Goal: Task Accomplishment & Management: Use online tool/utility

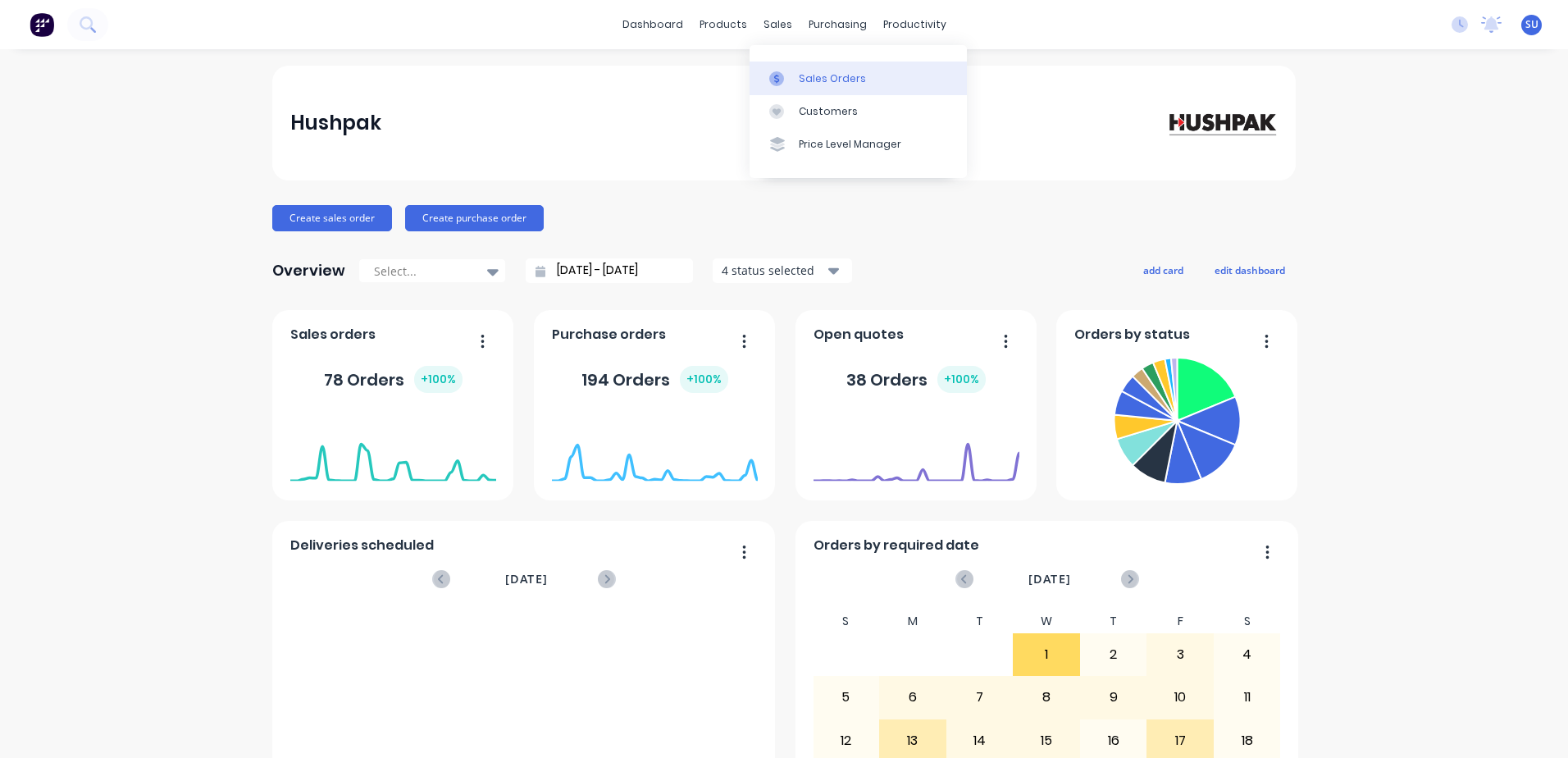
click at [820, 84] on div "Sales Orders" at bounding box center [832, 79] width 68 height 15
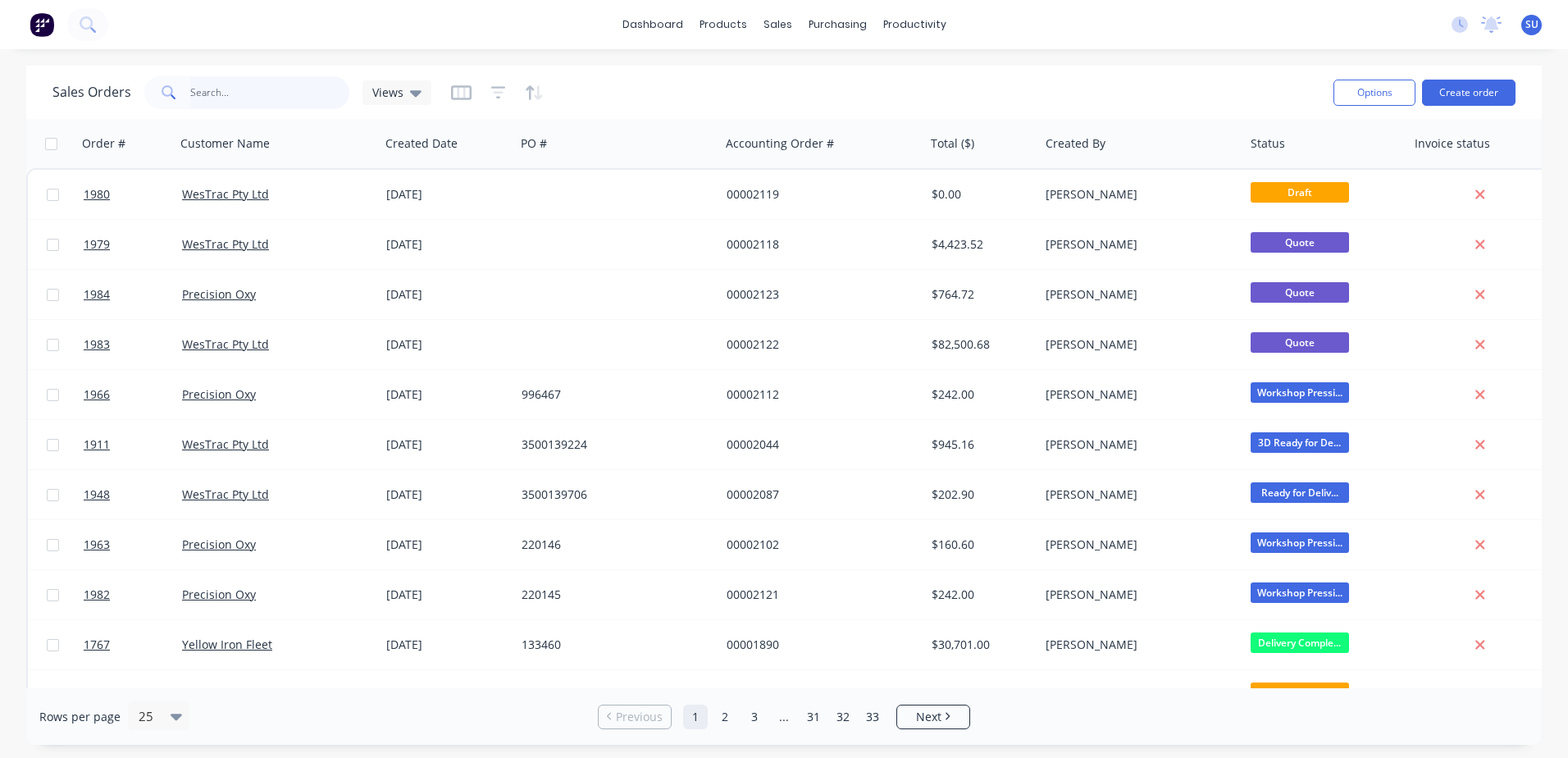
click at [277, 103] on input "text" at bounding box center [271, 92] width 160 height 33
type input "1767"
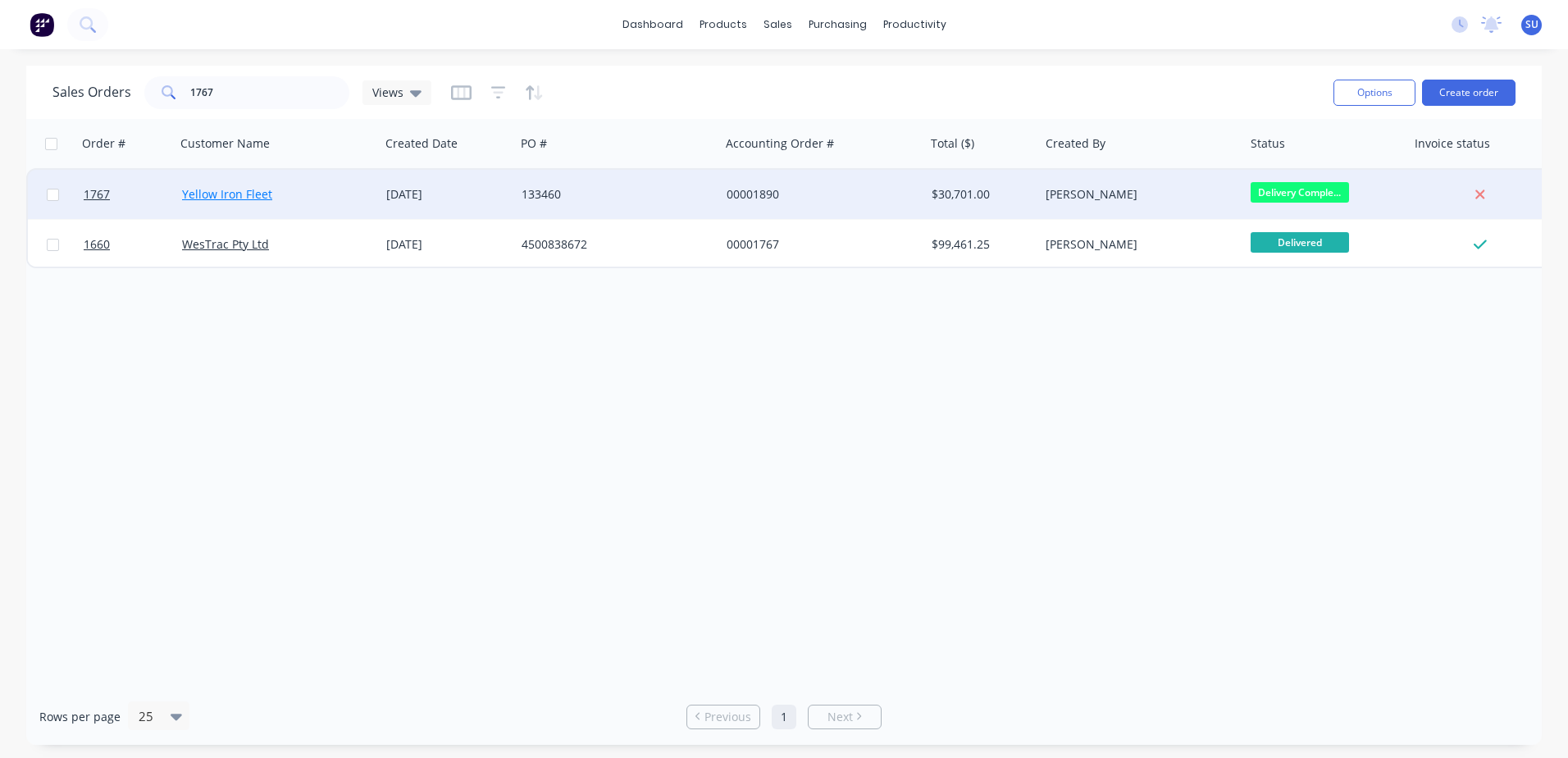
click at [216, 195] on link "Yellow Iron Fleet" at bounding box center [227, 193] width 90 height 16
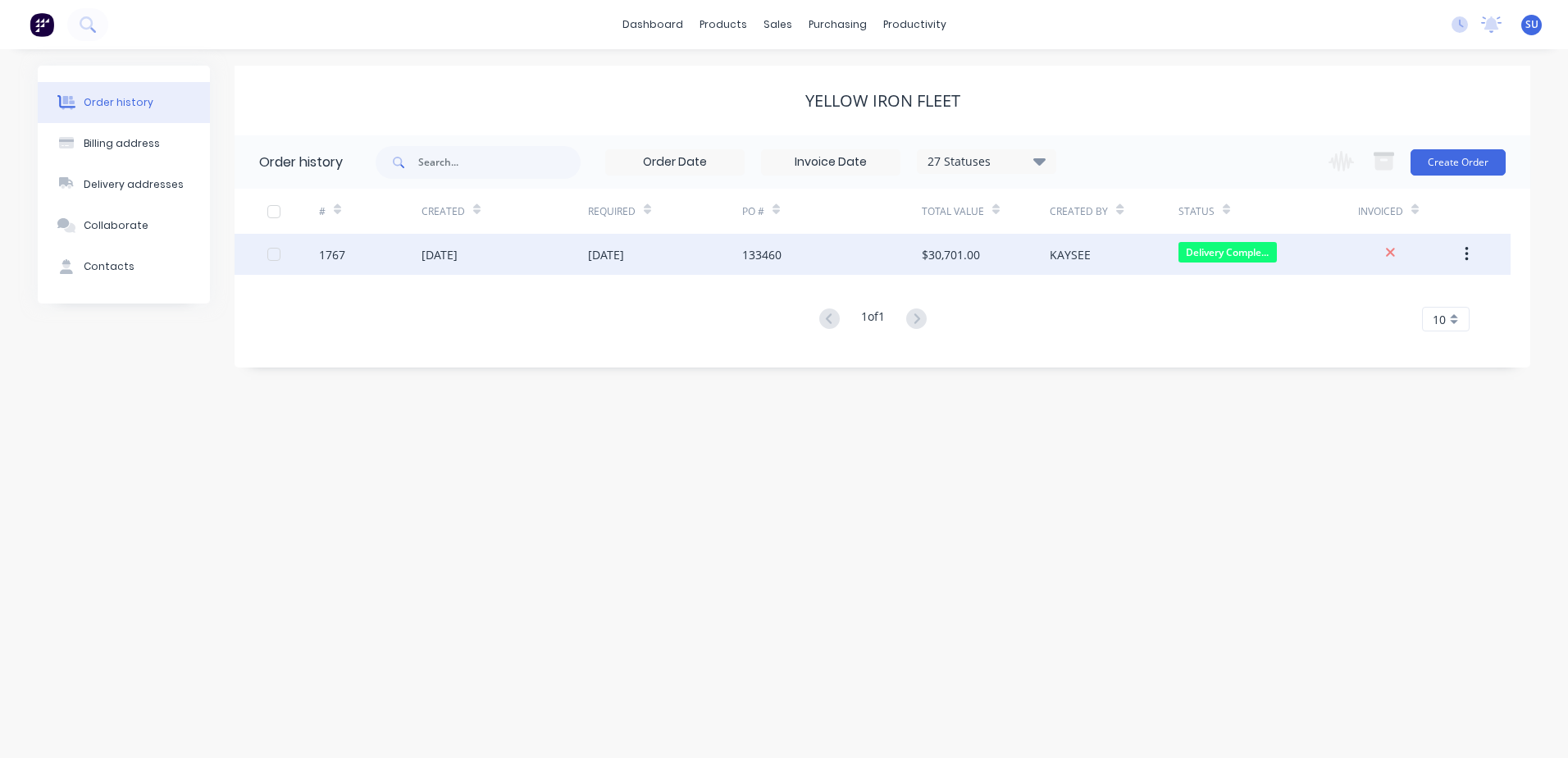
click at [347, 255] on div "1767" at bounding box center [370, 255] width 102 height 41
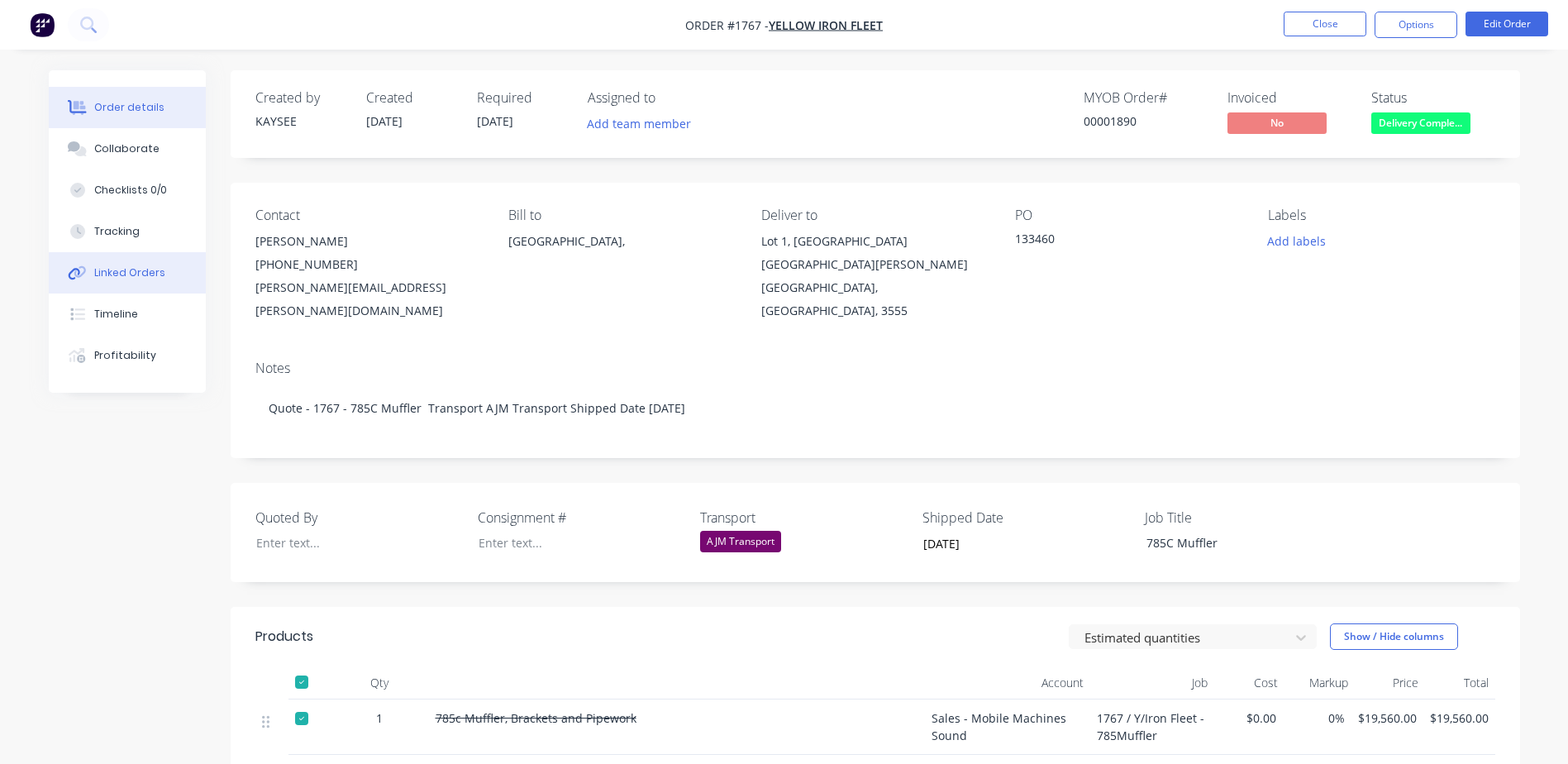
click at [121, 276] on div "Linked Orders" at bounding box center [130, 273] width 71 height 15
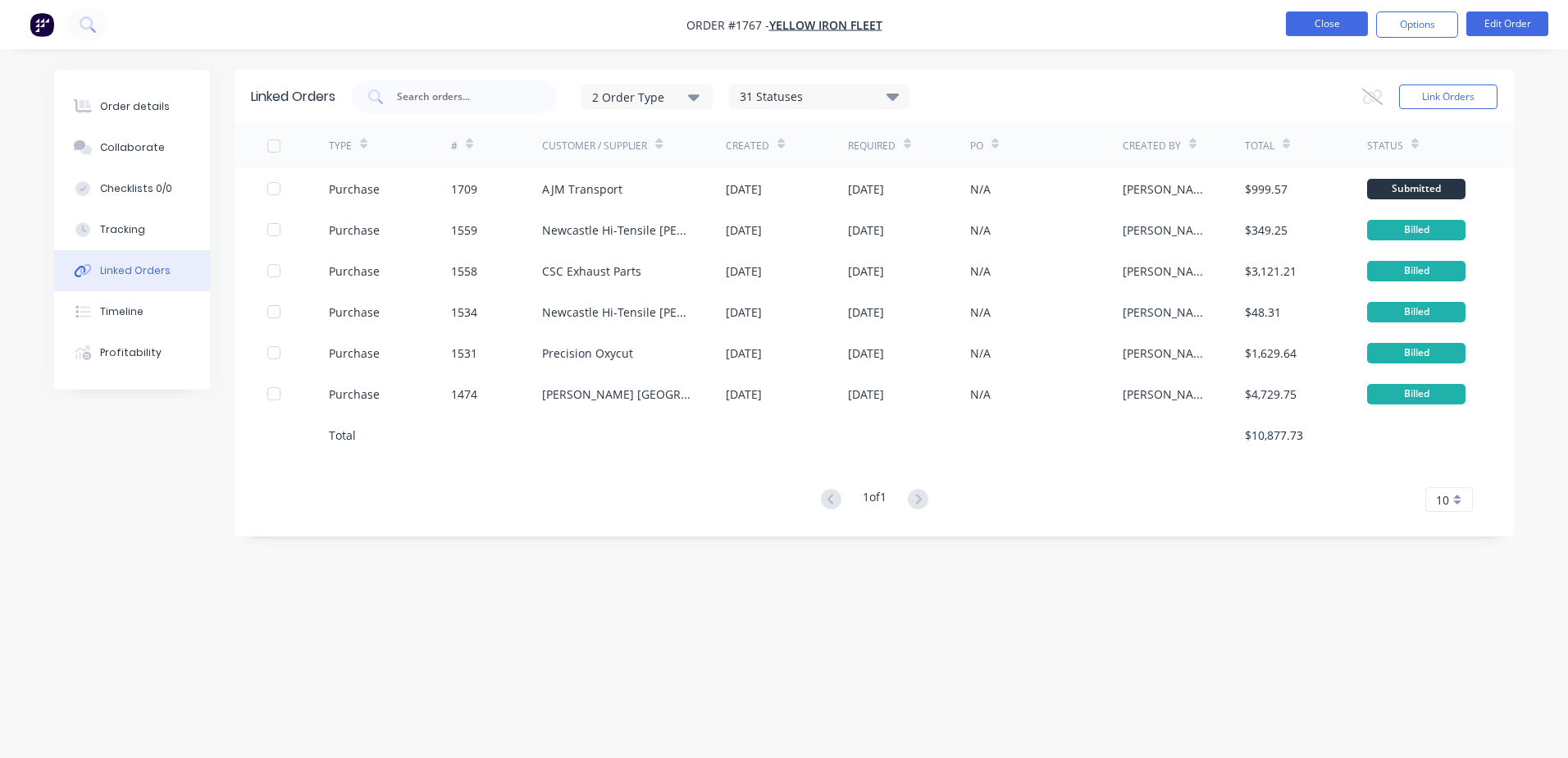
click at [1325, 20] on button "Close" at bounding box center [1327, 23] width 82 height 24
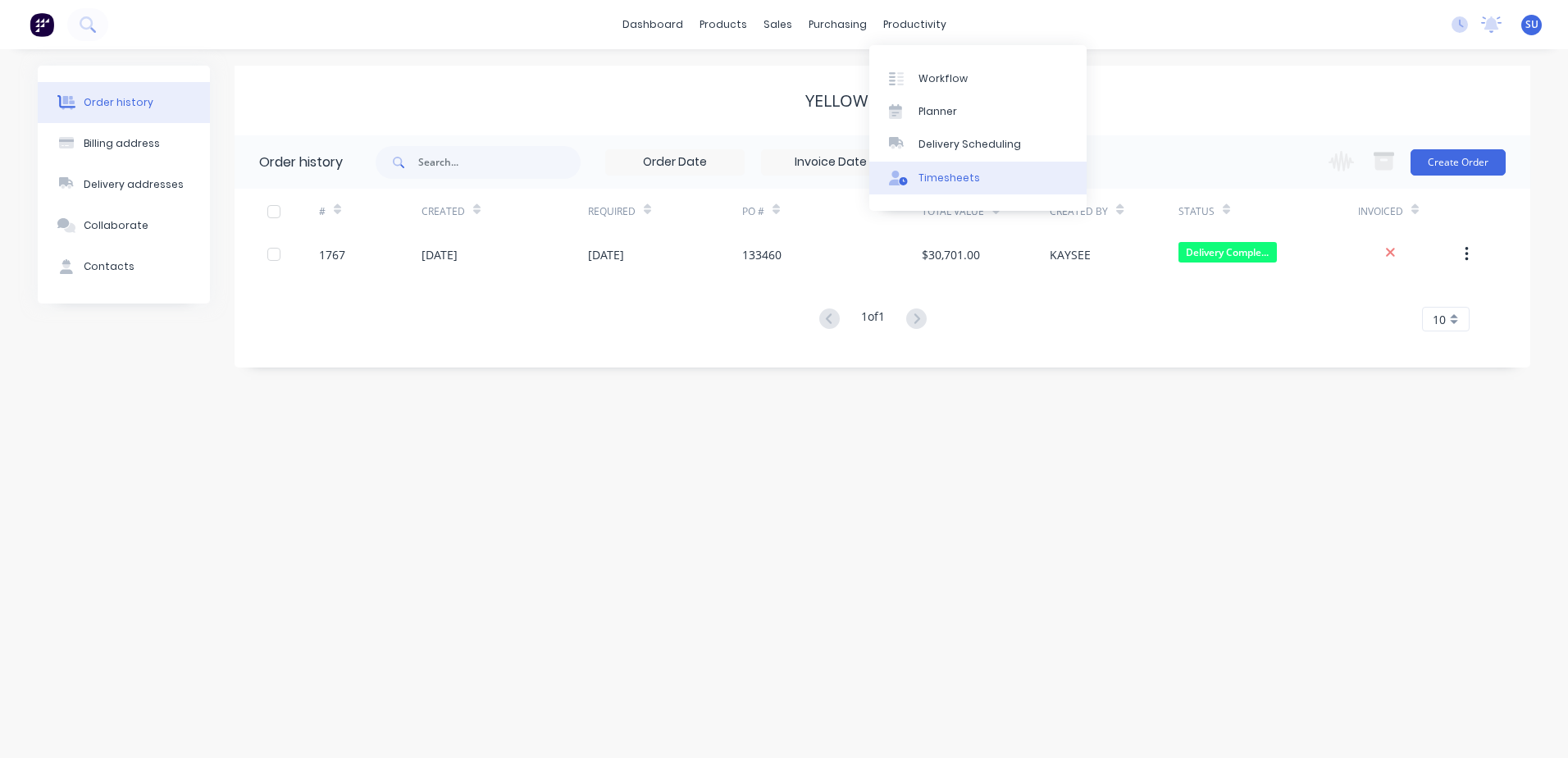
click at [928, 178] on div "Timesheets" at bounding box center [949, 178] width 61 height 15
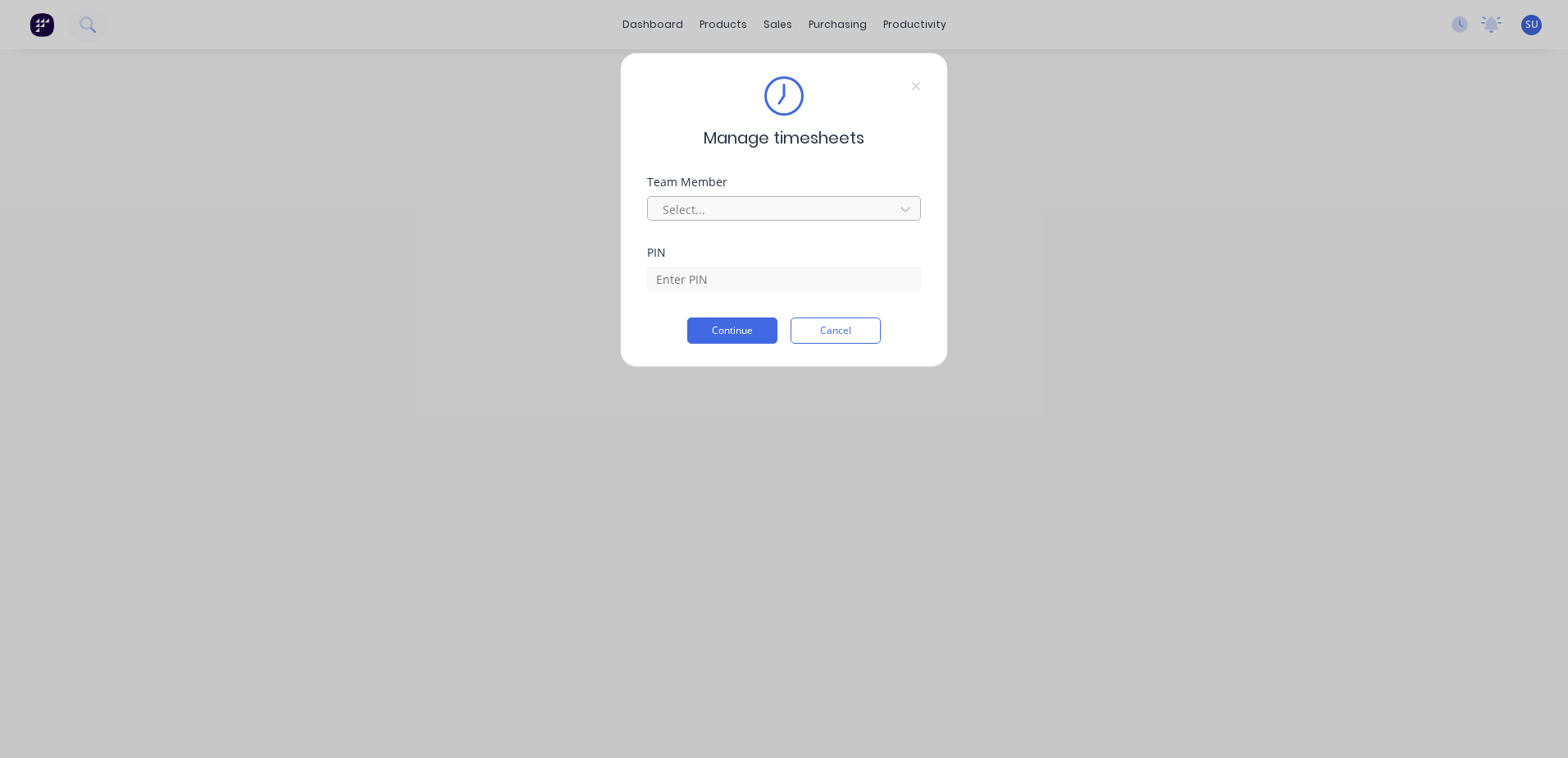
click at [696, 209] on div at bounding box center [773, 209] width 225 height 21
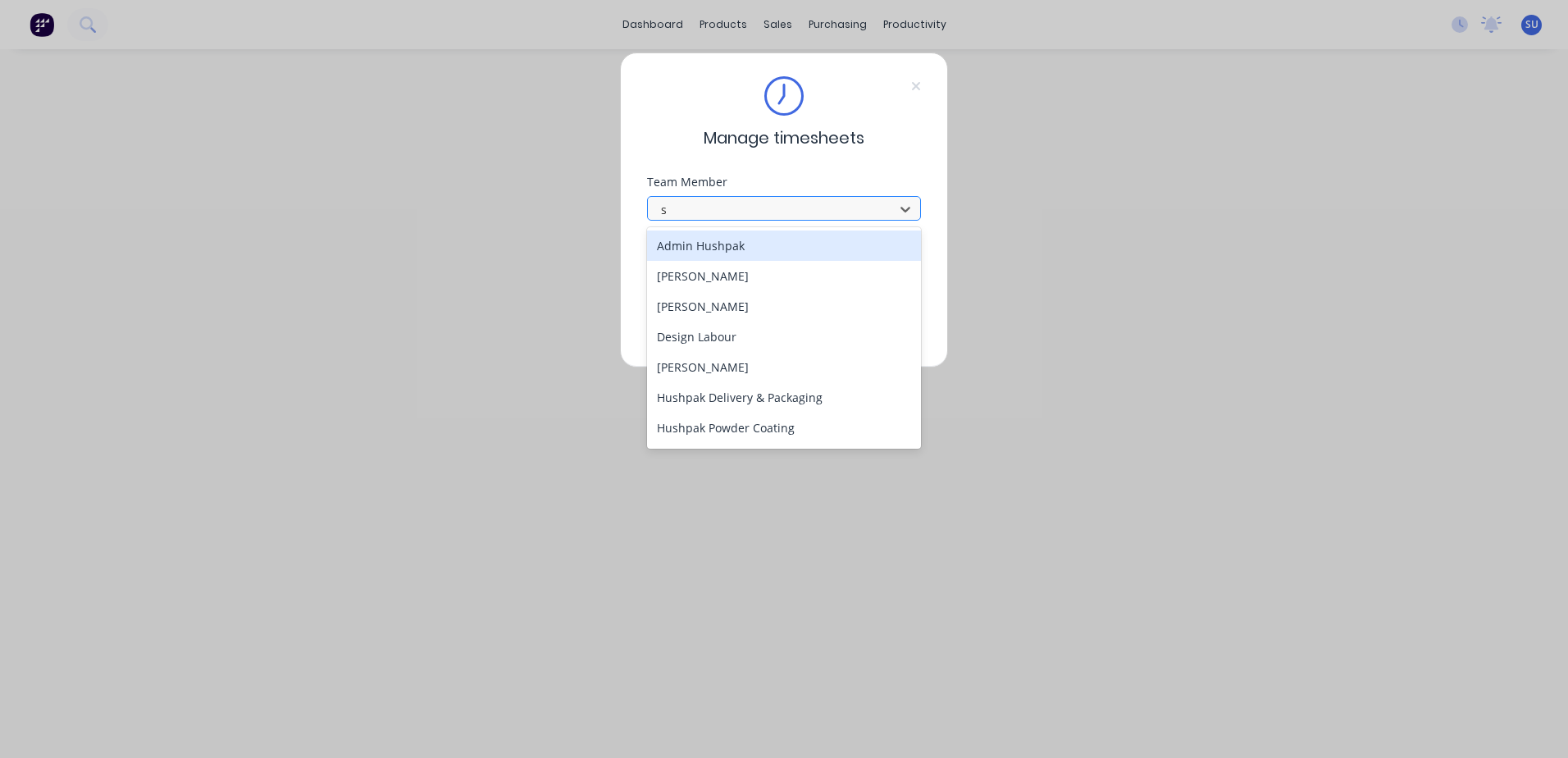
type input "sc"
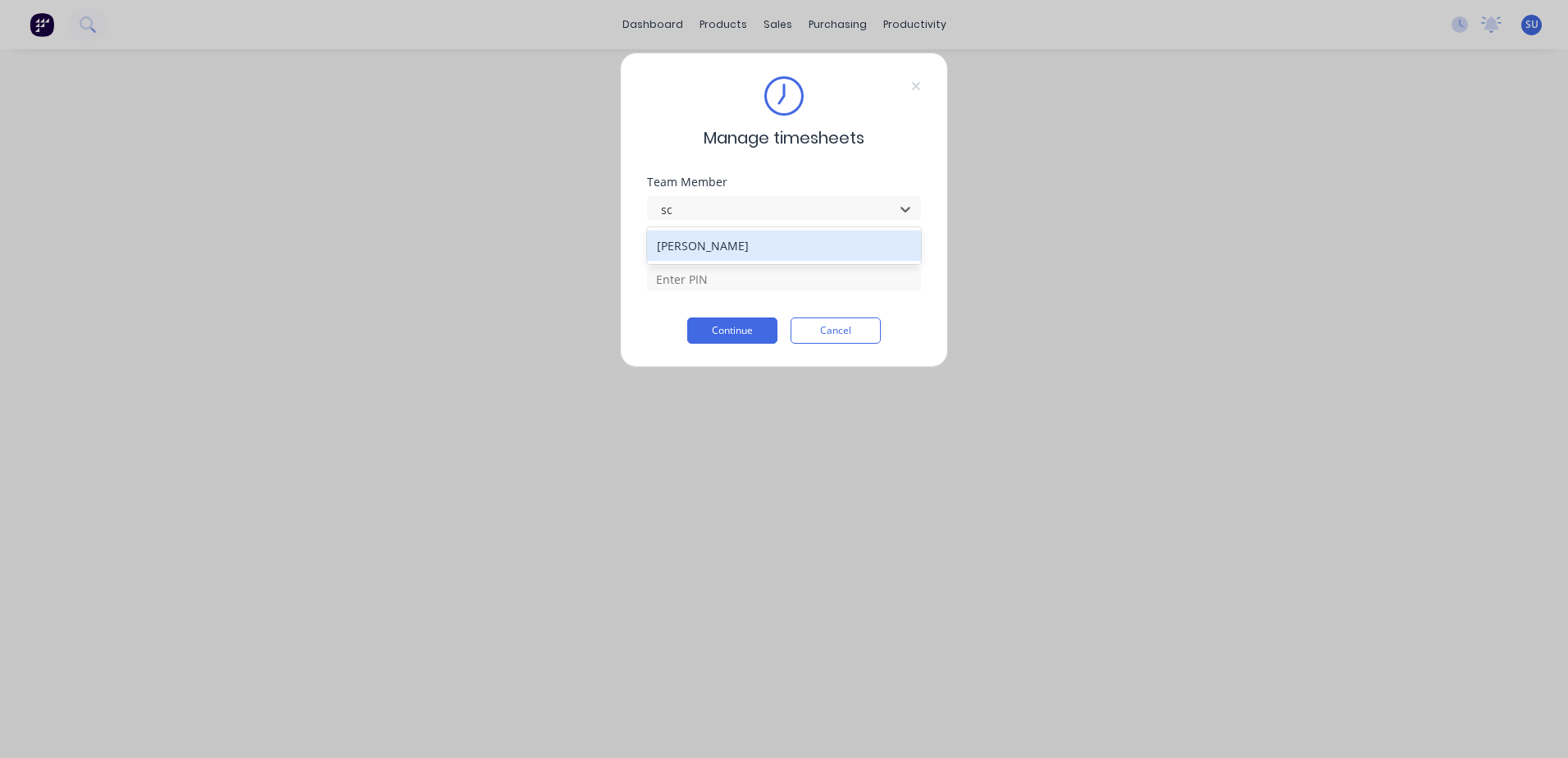
click at [715, 241] on div "[PERSON_NAME]" at bounding box center [784, 245] width 274 height 30
click at [697, 262] on div at bounding box center [784, 276] width 274 height 29
click at [696, 271] on input at bounding box center [784, 279] width 274 height 24
type input "2152"
click at [729, 335] on button "Continue" at bounding box center [732, 331] width 90 height 26
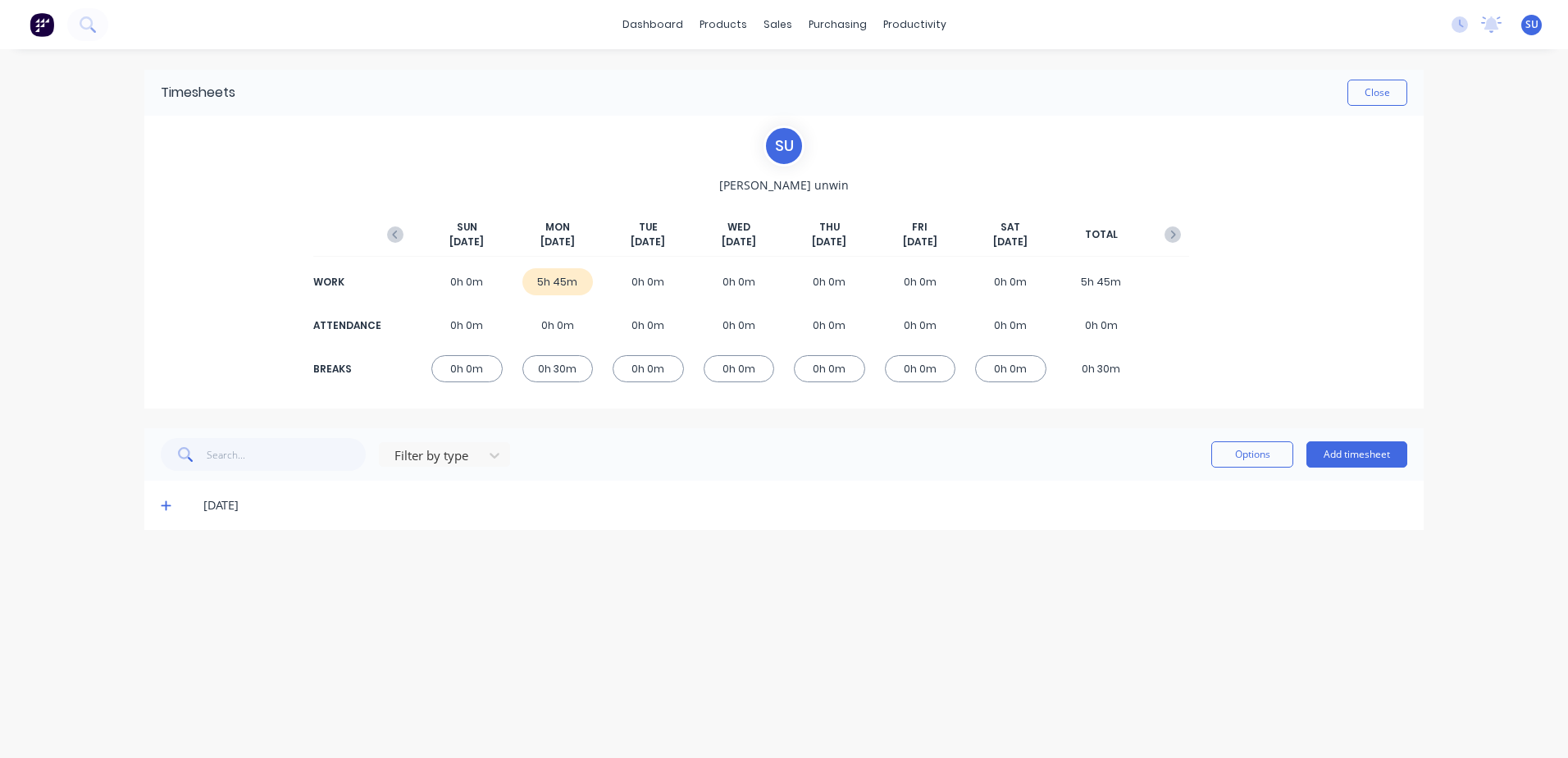
click at [171, 503] on span at bounding box center [168, 504] width 16 height 16
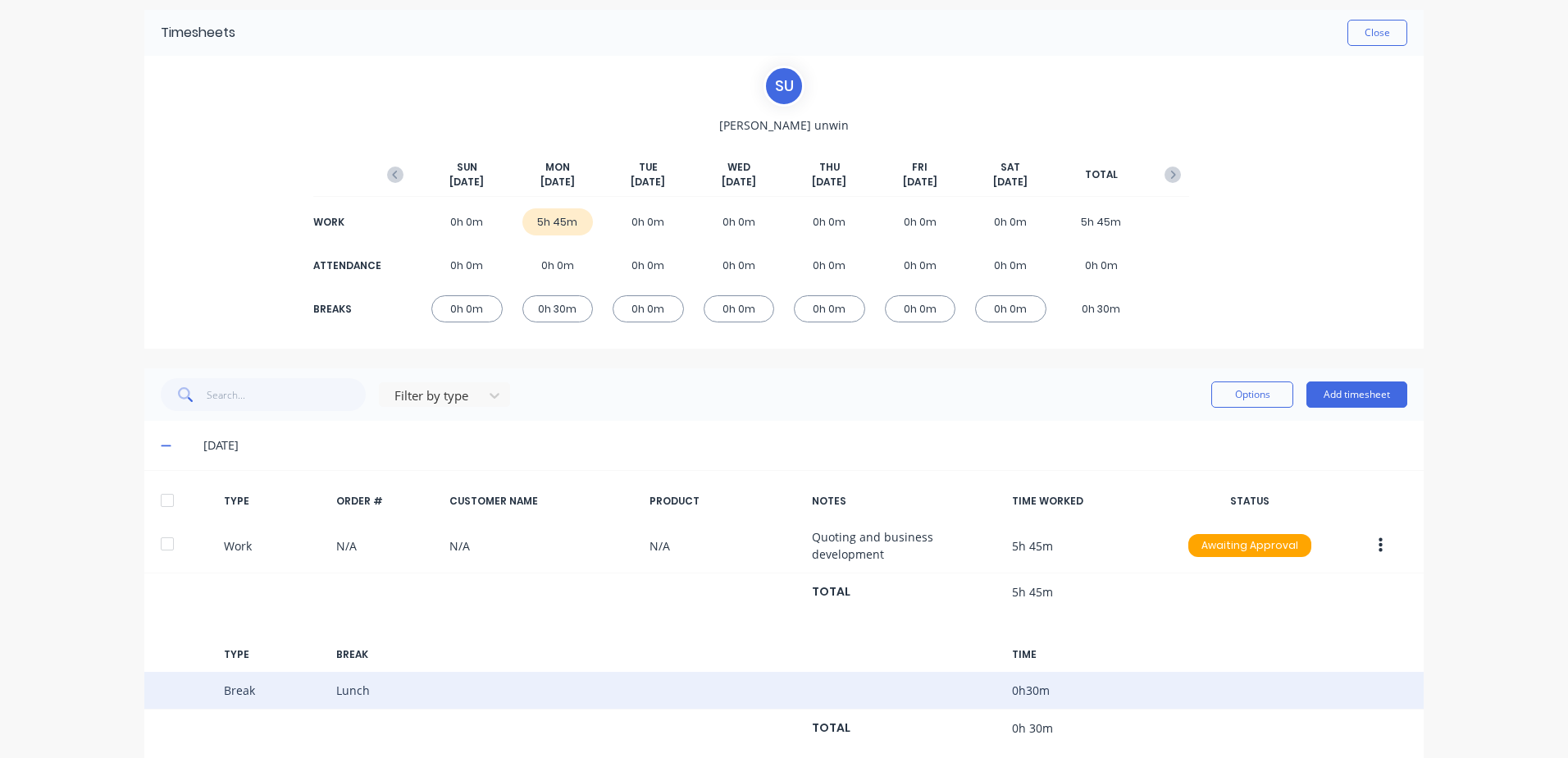
scroll to position [96, 0]
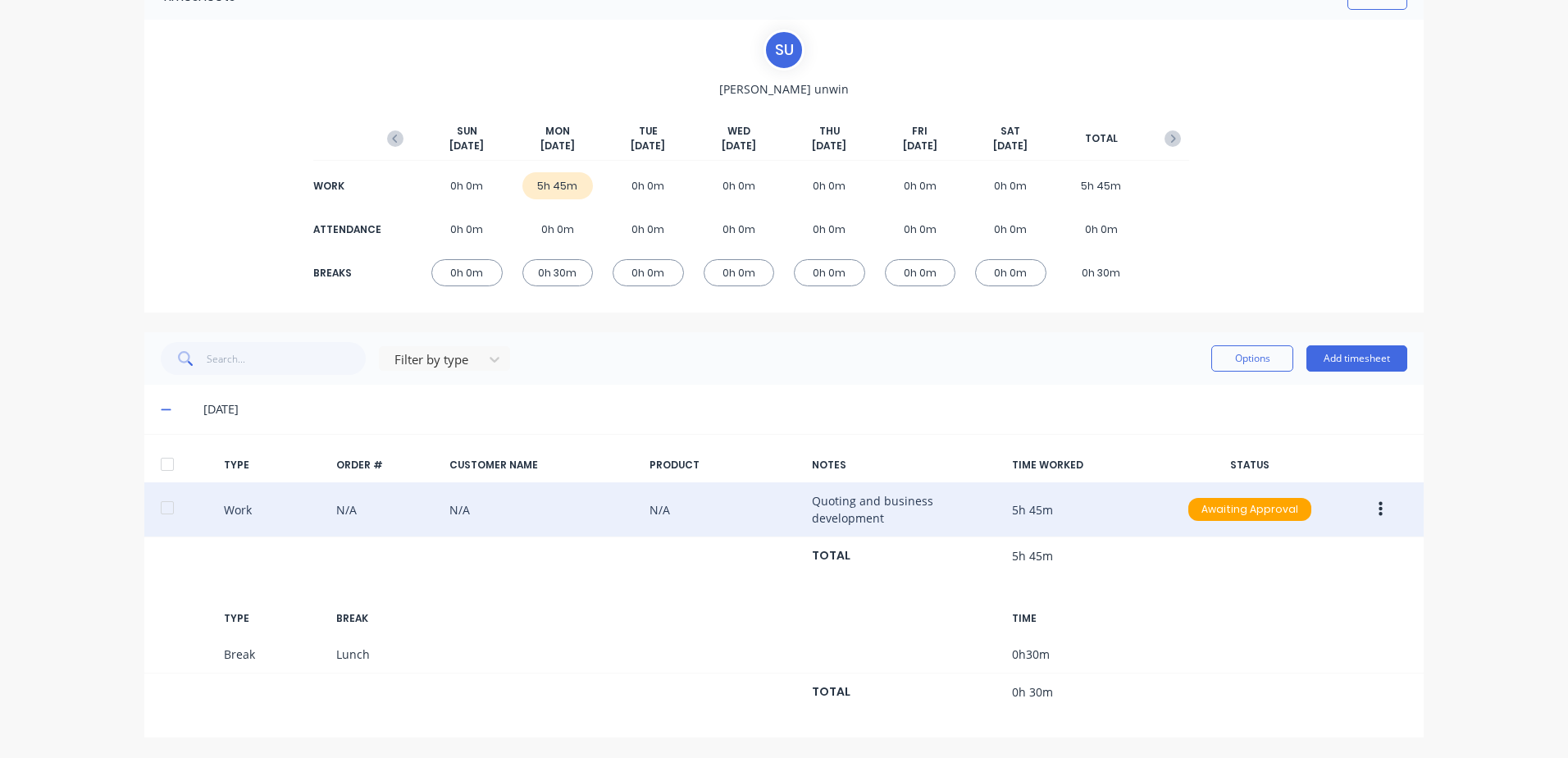
click at [1384, 504] on button "button" at bounding box center [1380, 508] width 39 height 29
click at [1304, 515] on div "Duplicate" at bounding box center [1322, 513] width 126 height 23
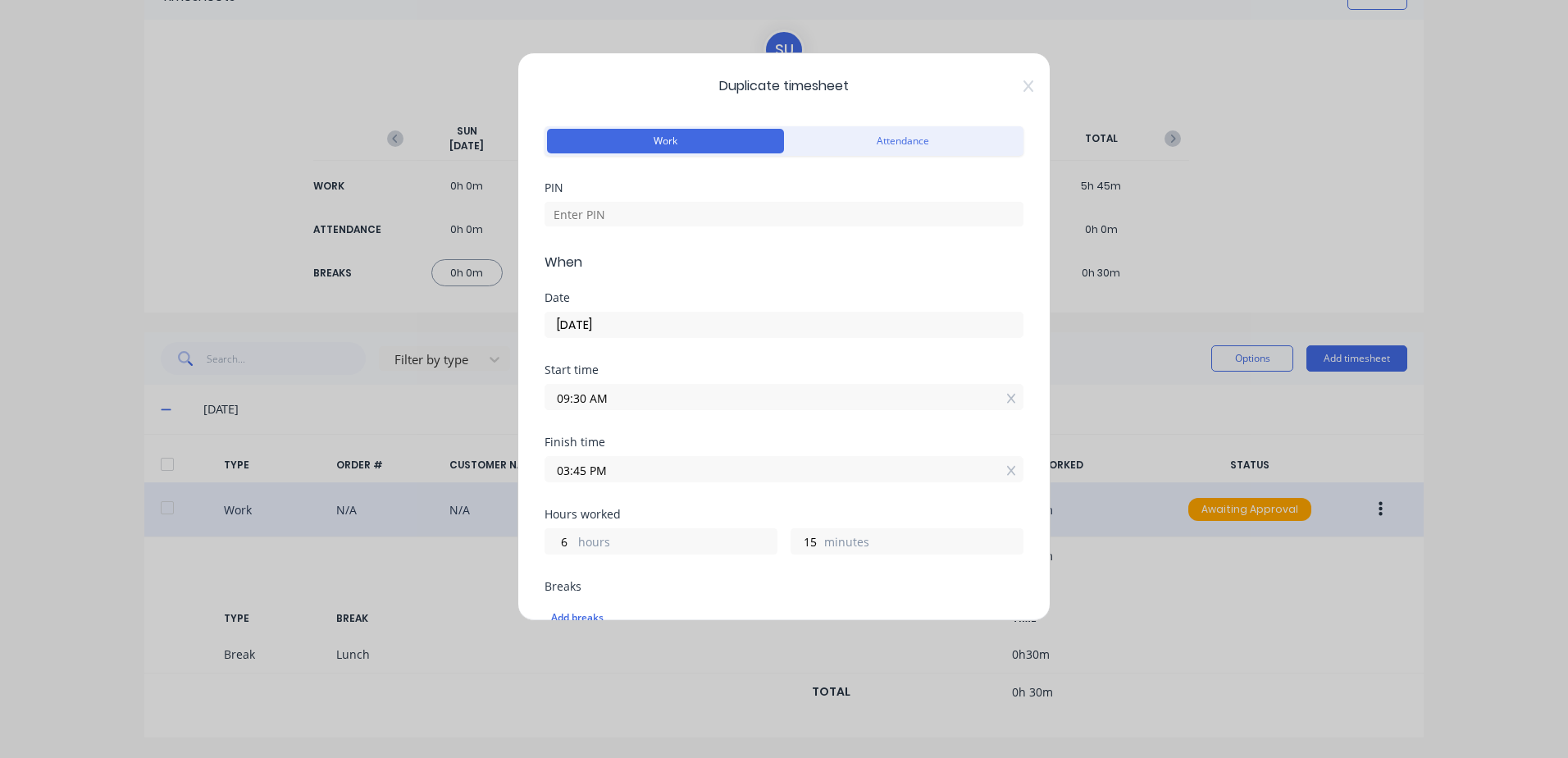
click at [632, 331] on input "[DATE]" at bounding box center [784, 325] width 477 height 24
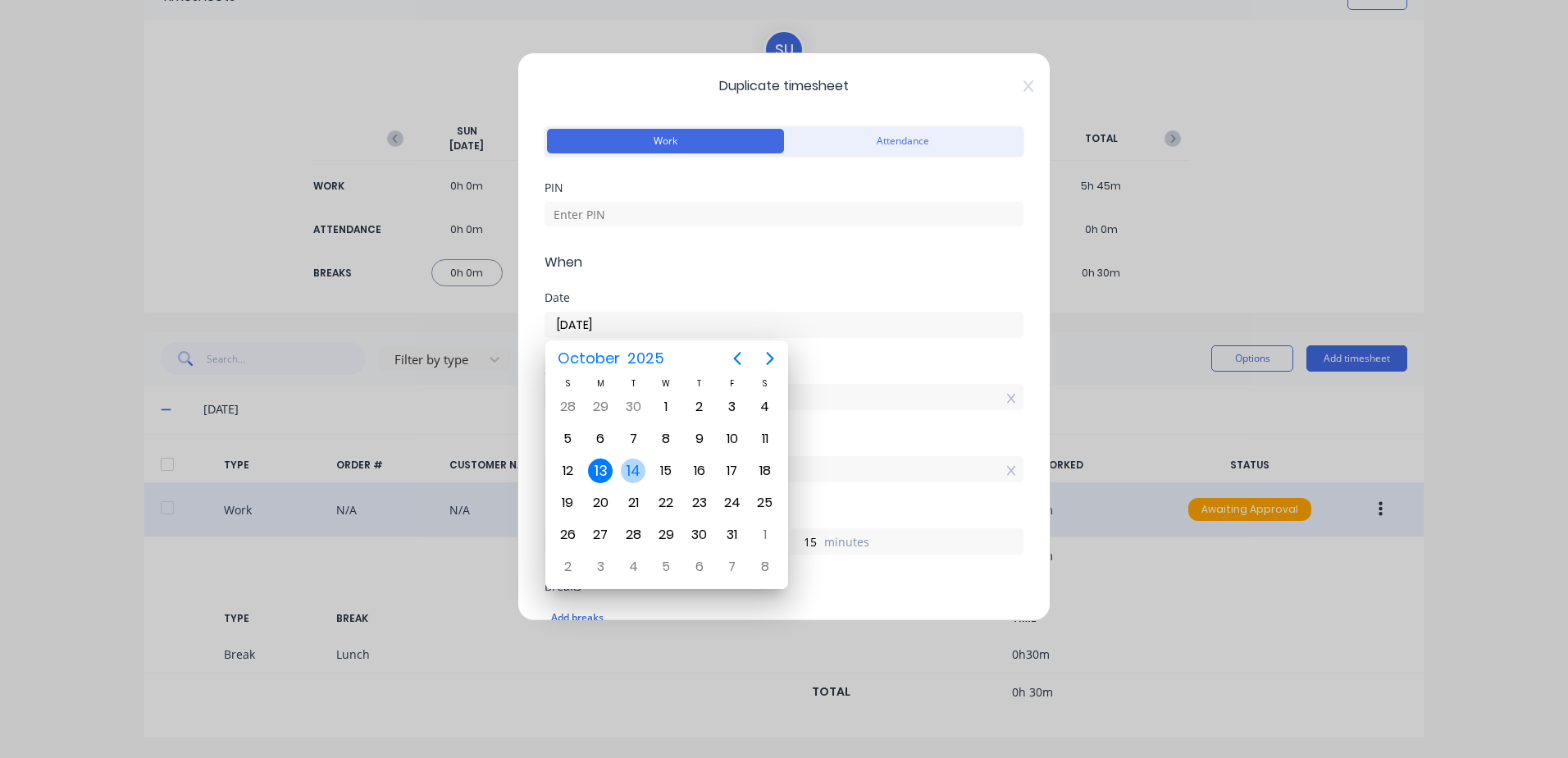
click at [634, 479] on div "14" at bounding box center [633, 471] width 24 height 24
type input "[DATE]"
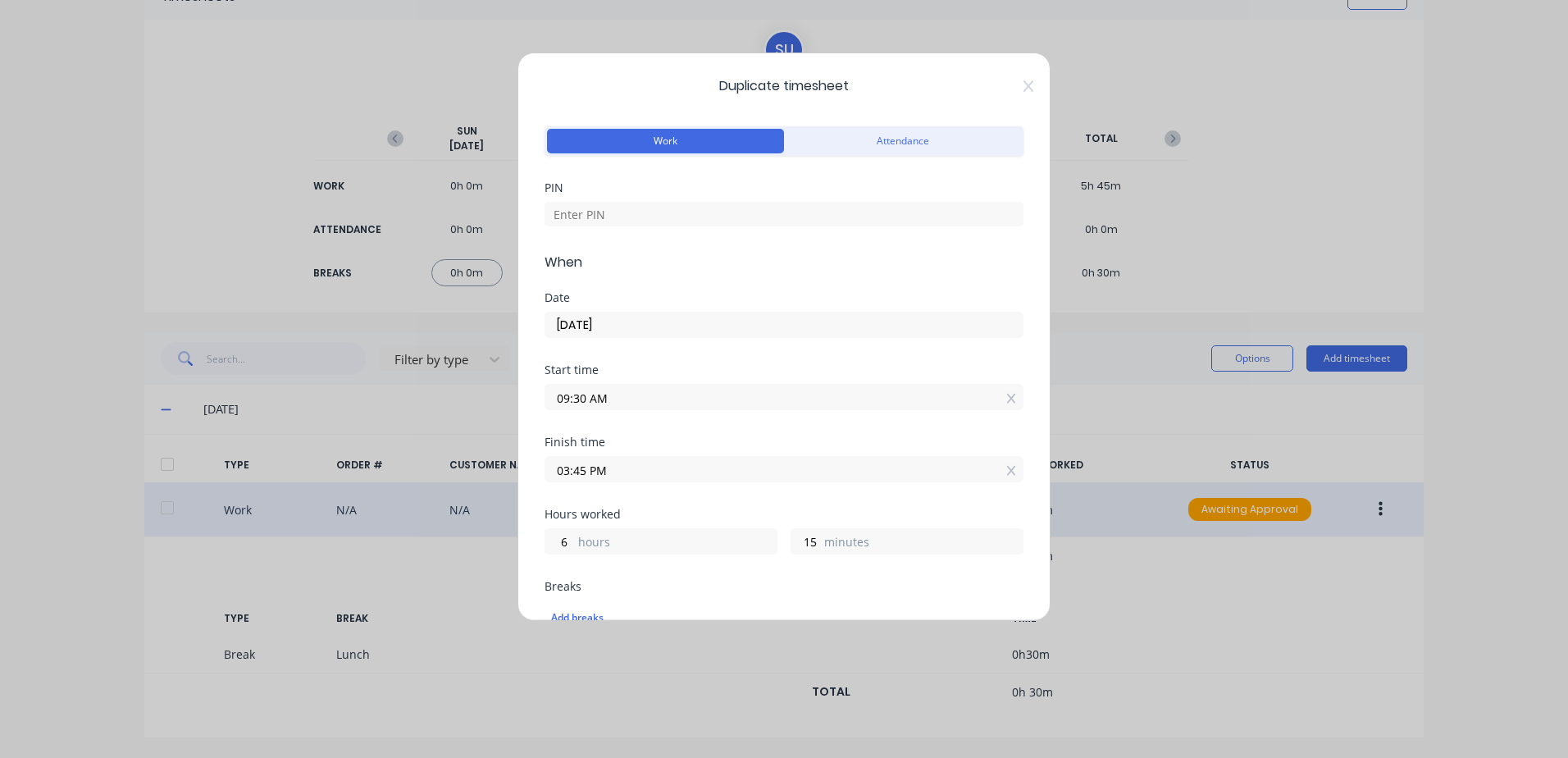
click at [585, 397] on input "09:30 AM" at bounding box center [784, 396] width 477 height 24
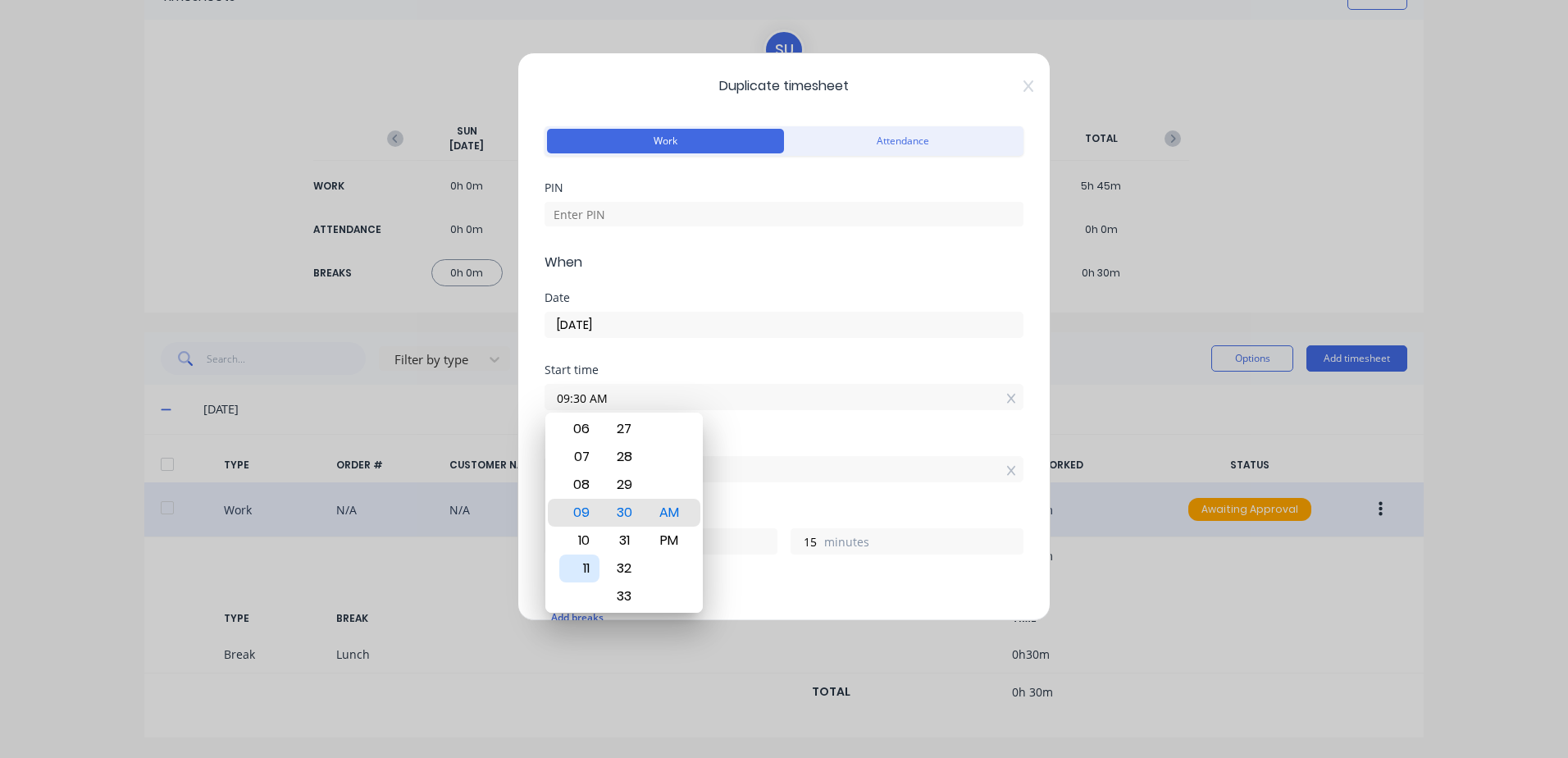
click at [583, 565] on div "11" at bounding box center [579, 568] width 40 height 28
type input "11:30 AM"
type input "4"
type input "11:29 AM"
type input "16"
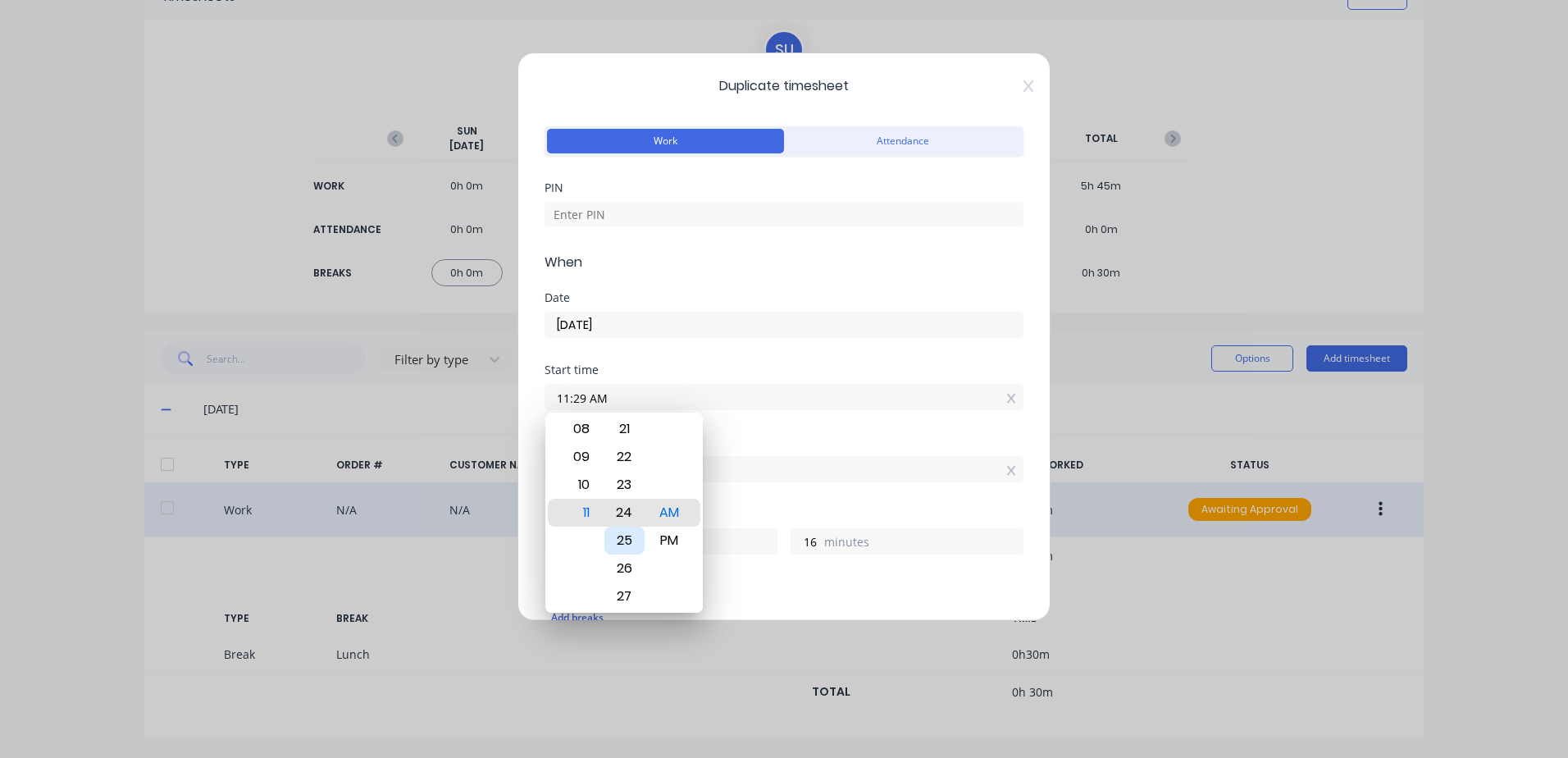
type input "11:24 AM"
type input "21"
type input "11:18 AM"
type input "27"
type input "11:07 AM"
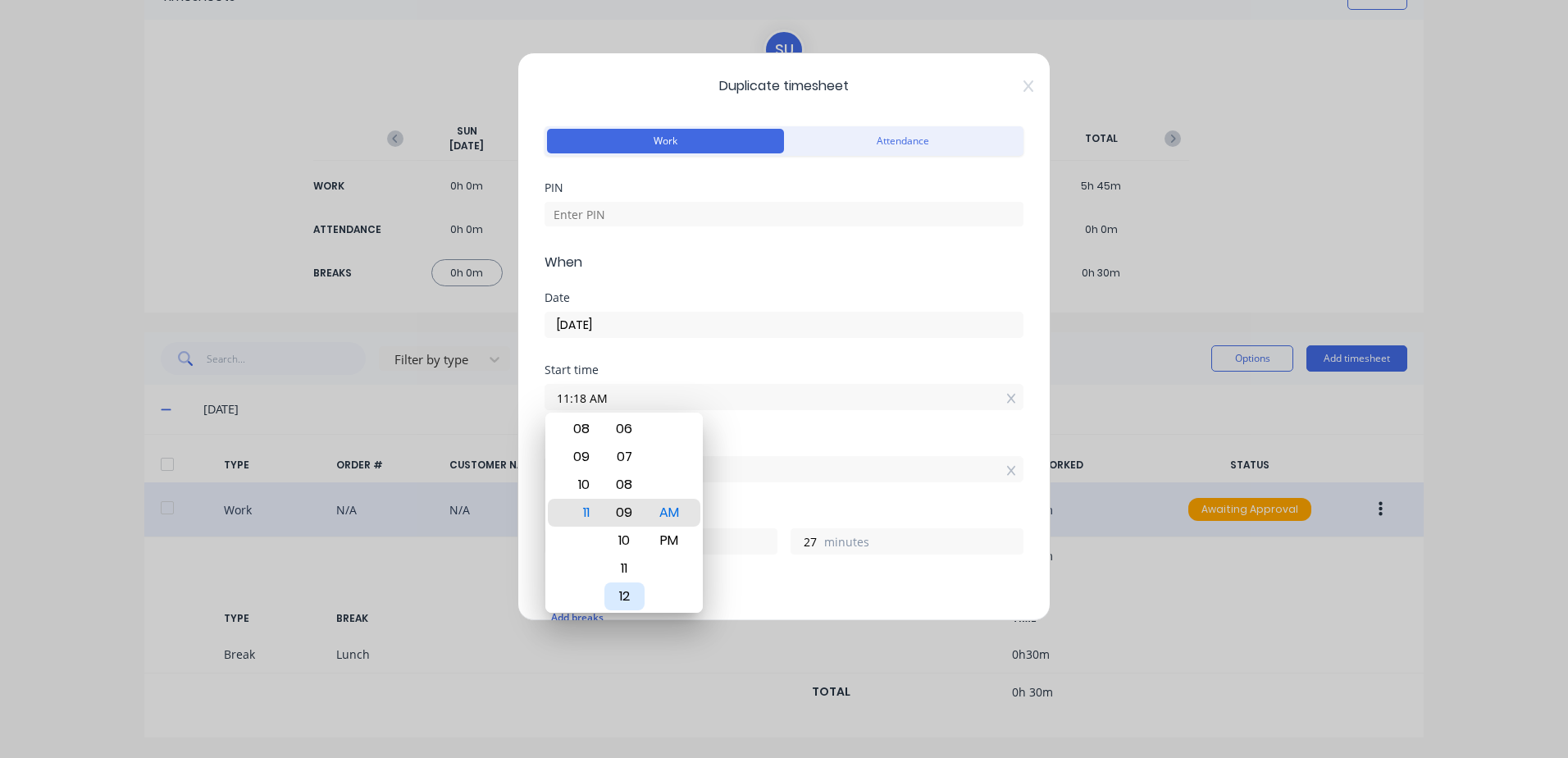
type input "38"
type input "11:02 AM"
type input "43"
type input "11:00 AM"
type input "45"
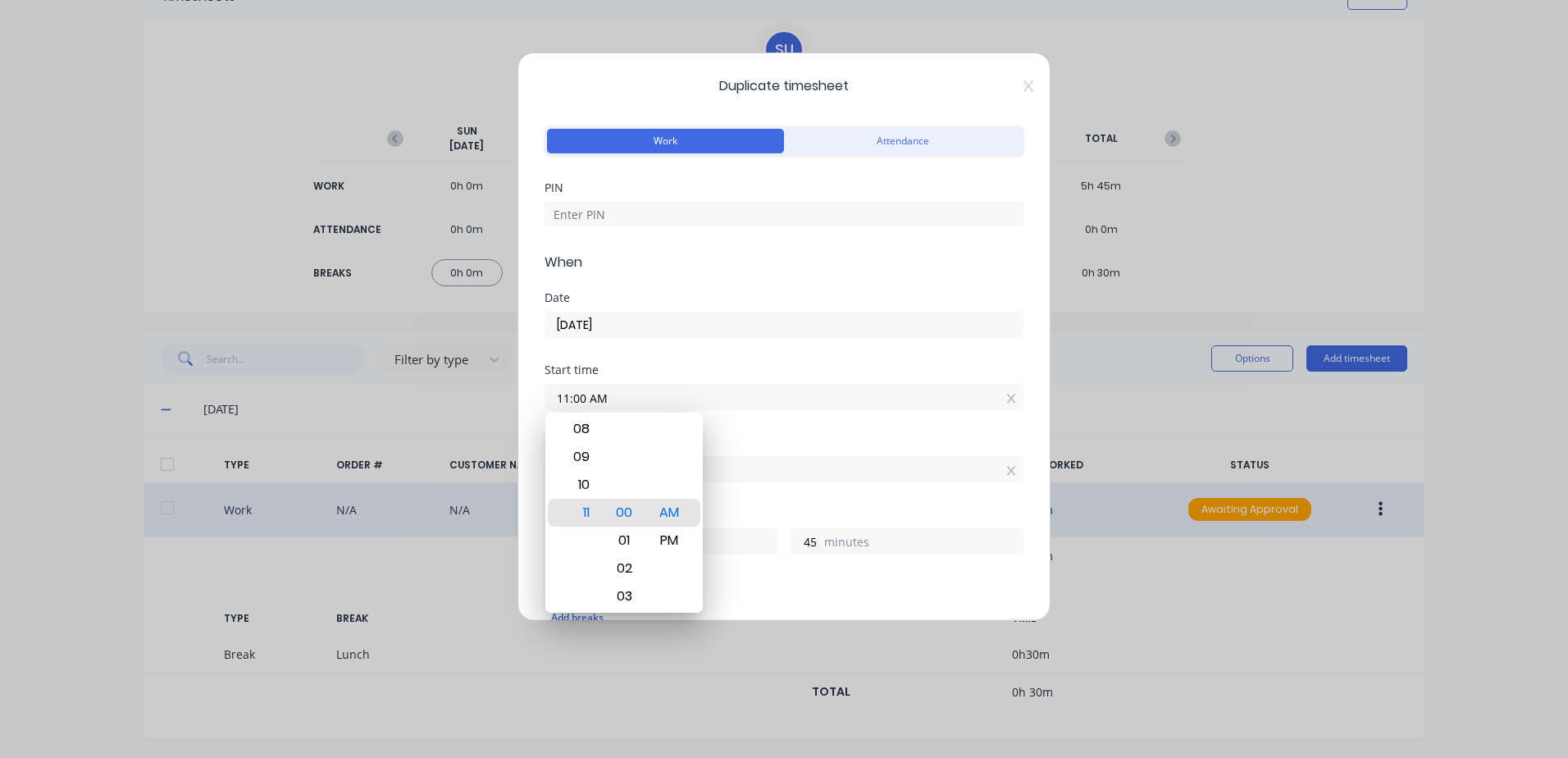
click at [811, 494] on div "Finish time 03:45 PM" at bounding box center [784, 472] width 479 height 72
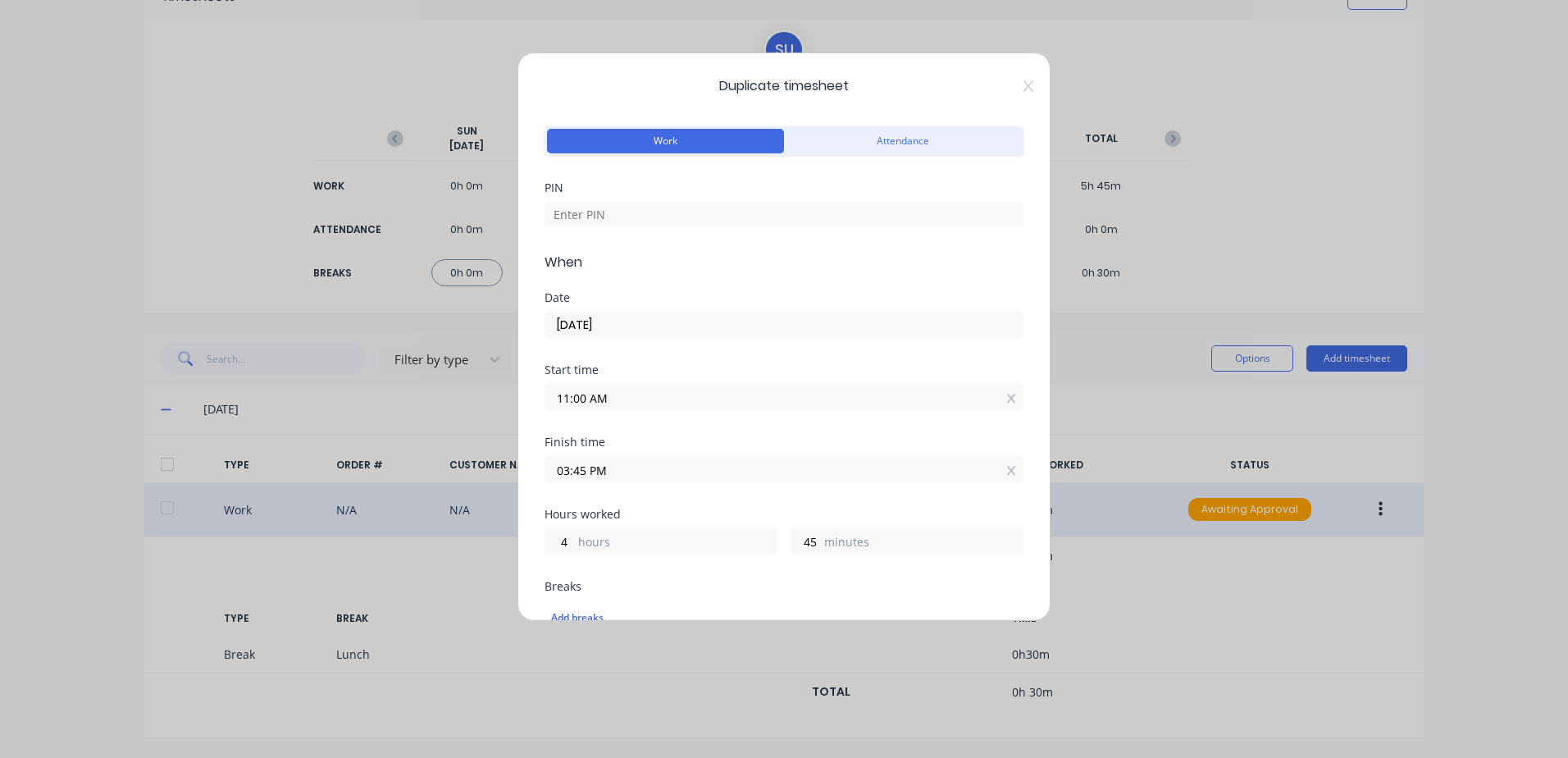
click at [583, 468] on input "03:45 PM" at bounding box center [784, 469] width 477 height 24
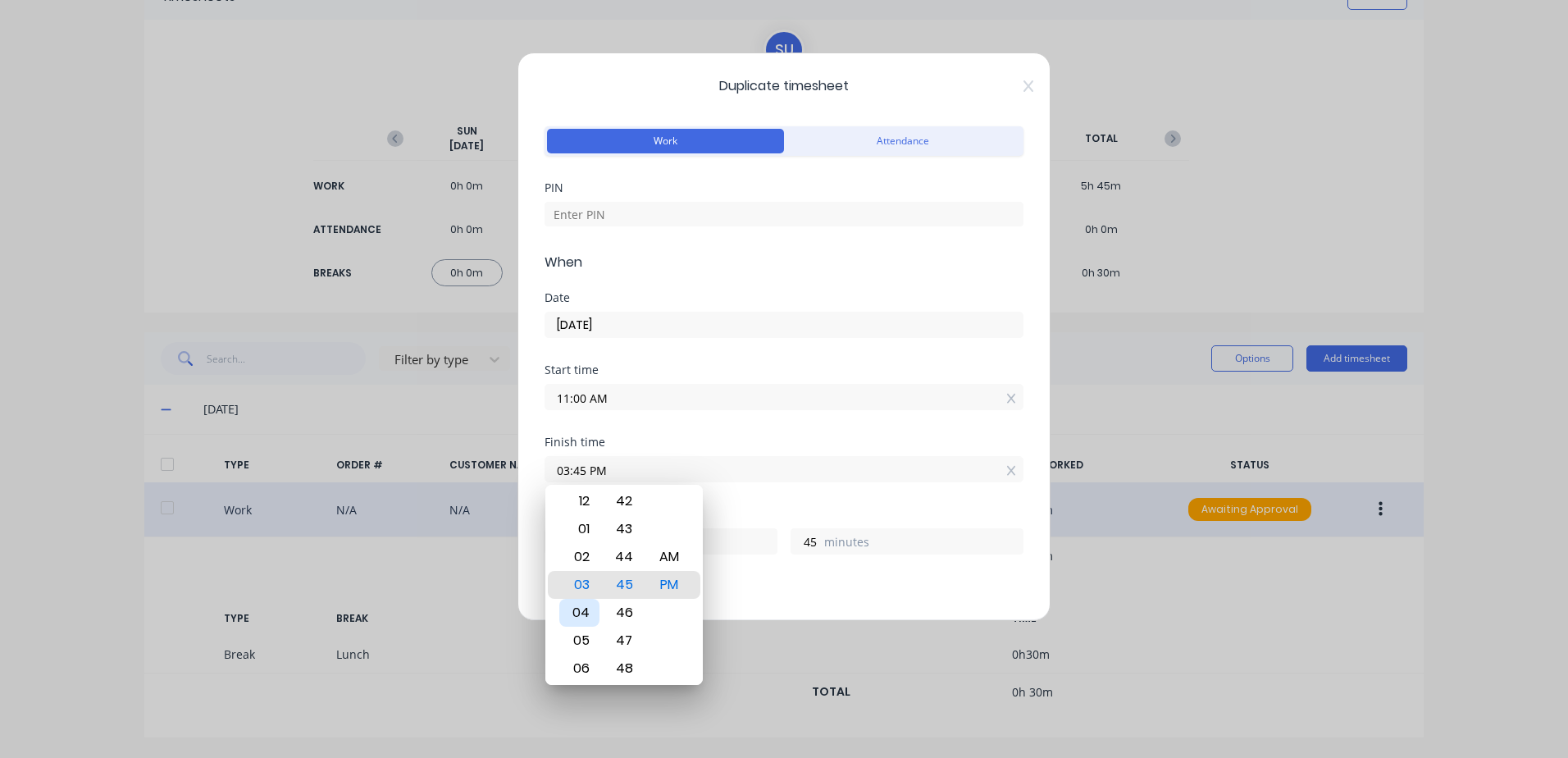
click at [589, 613] on div "04" at bounding box center [579, 612] width 40 height 28
type input "04:45 PM"
type input "5"
type input "04:33 PM"
type input "33"
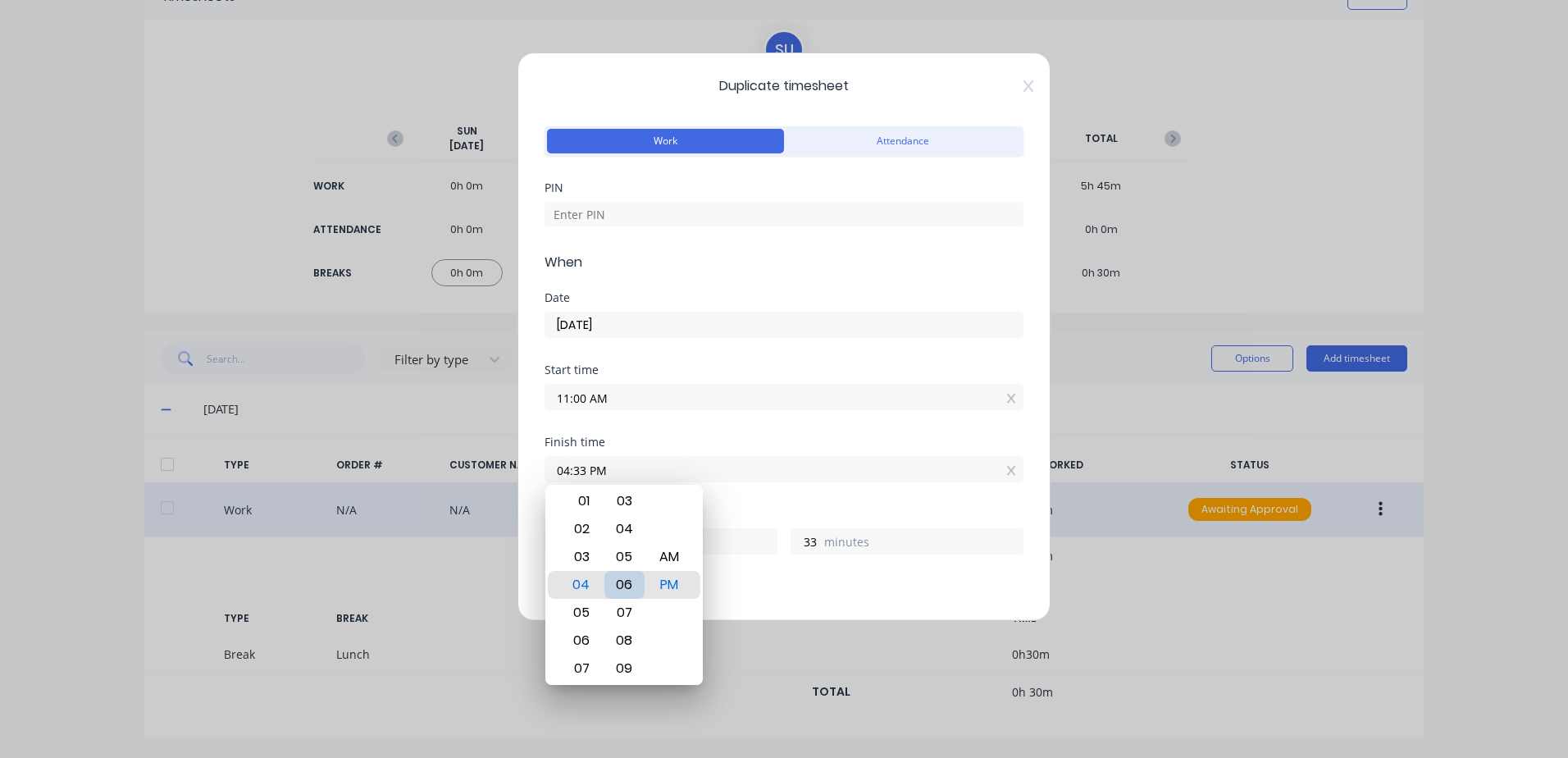
type input "04:06 PM"
type input "6"
type input "04:00 PM"
type input "0"
click at [891, 487] on div "Finish time 04:00 PM" at bounding box center [784, 472] width 479 height 72
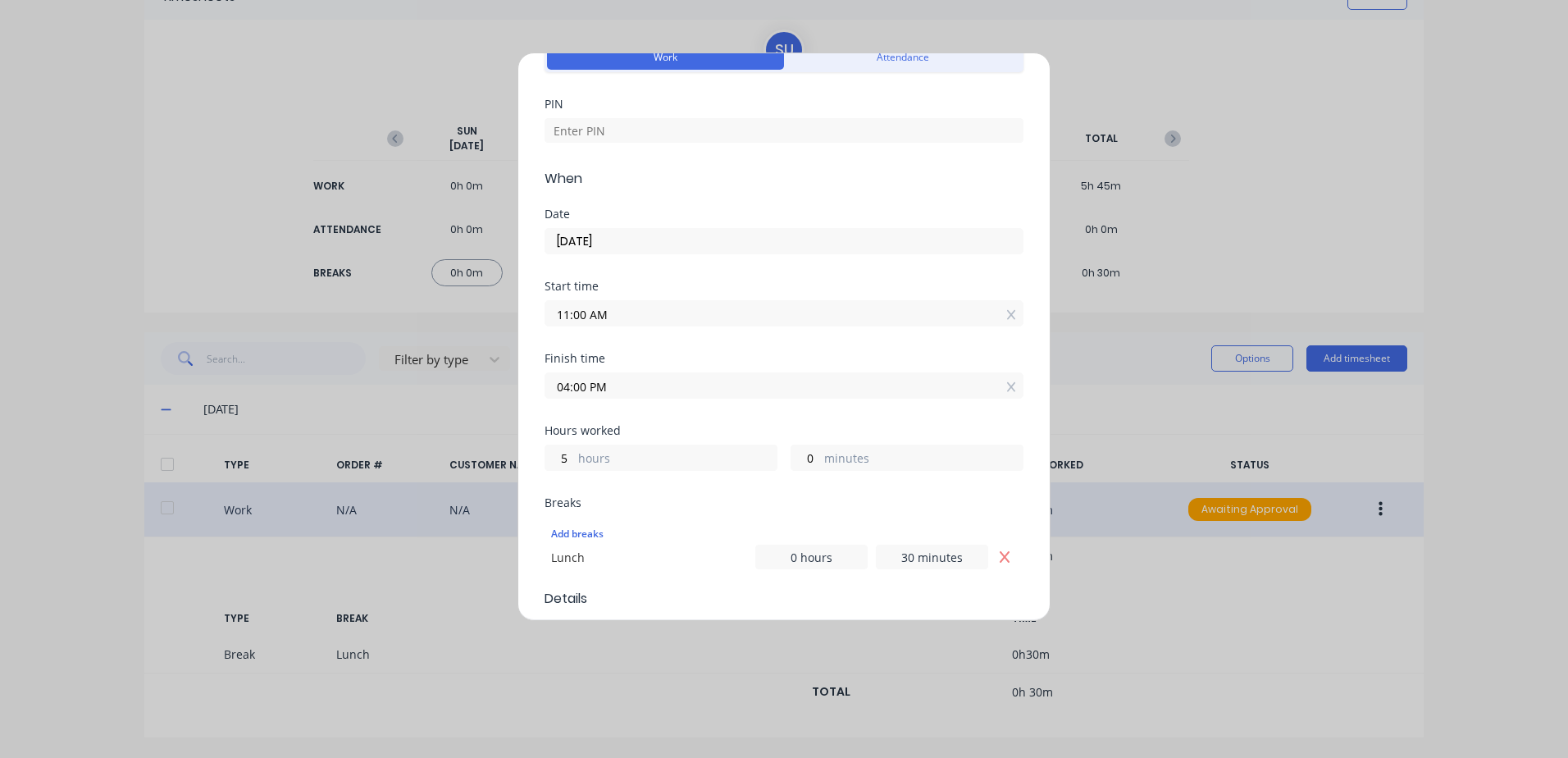
scroll to position [164, 0]
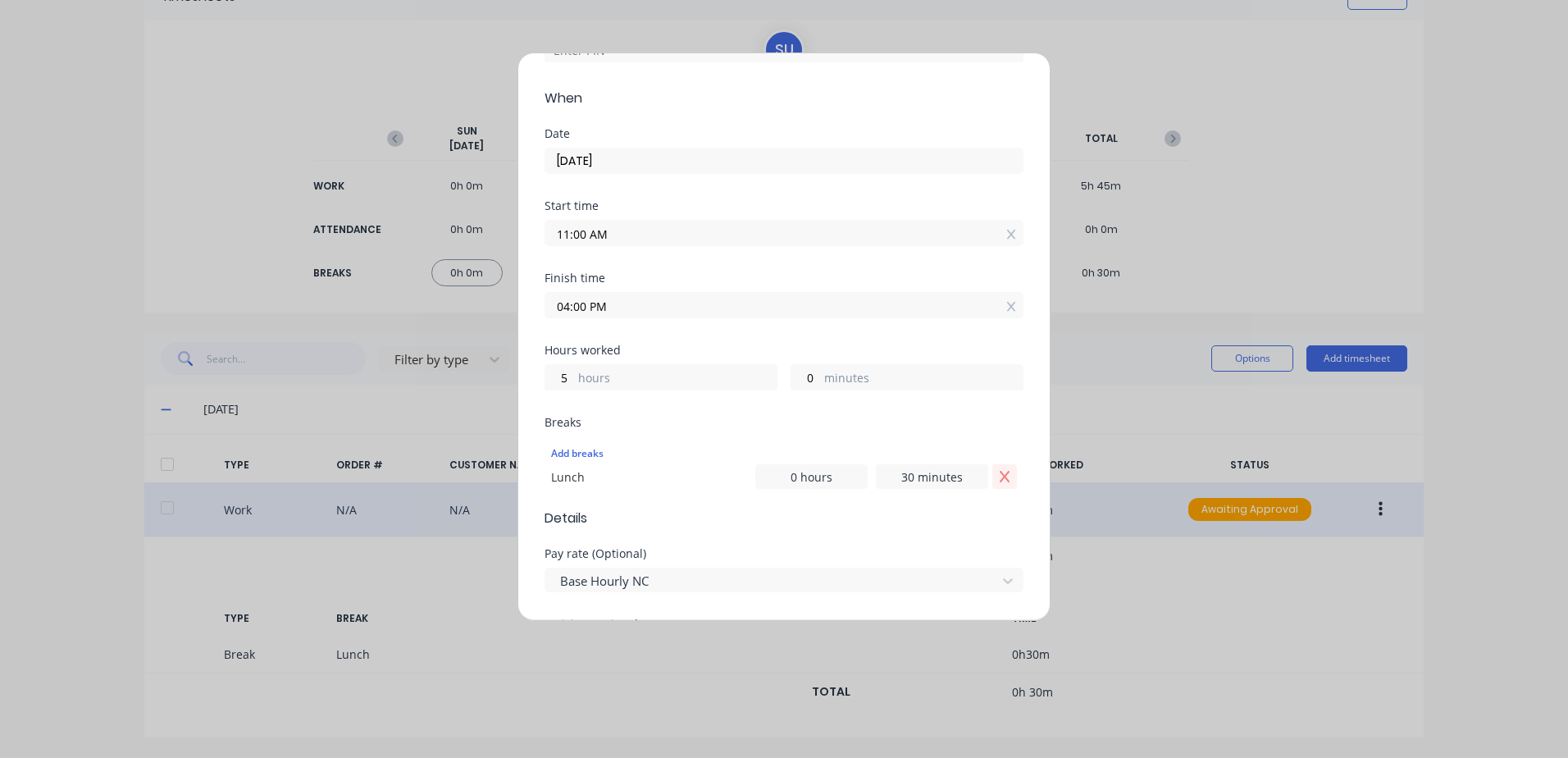
click at [998, 476] on icon "Remove Lunch" at bounding box center [1004, 476] width 13 height 13
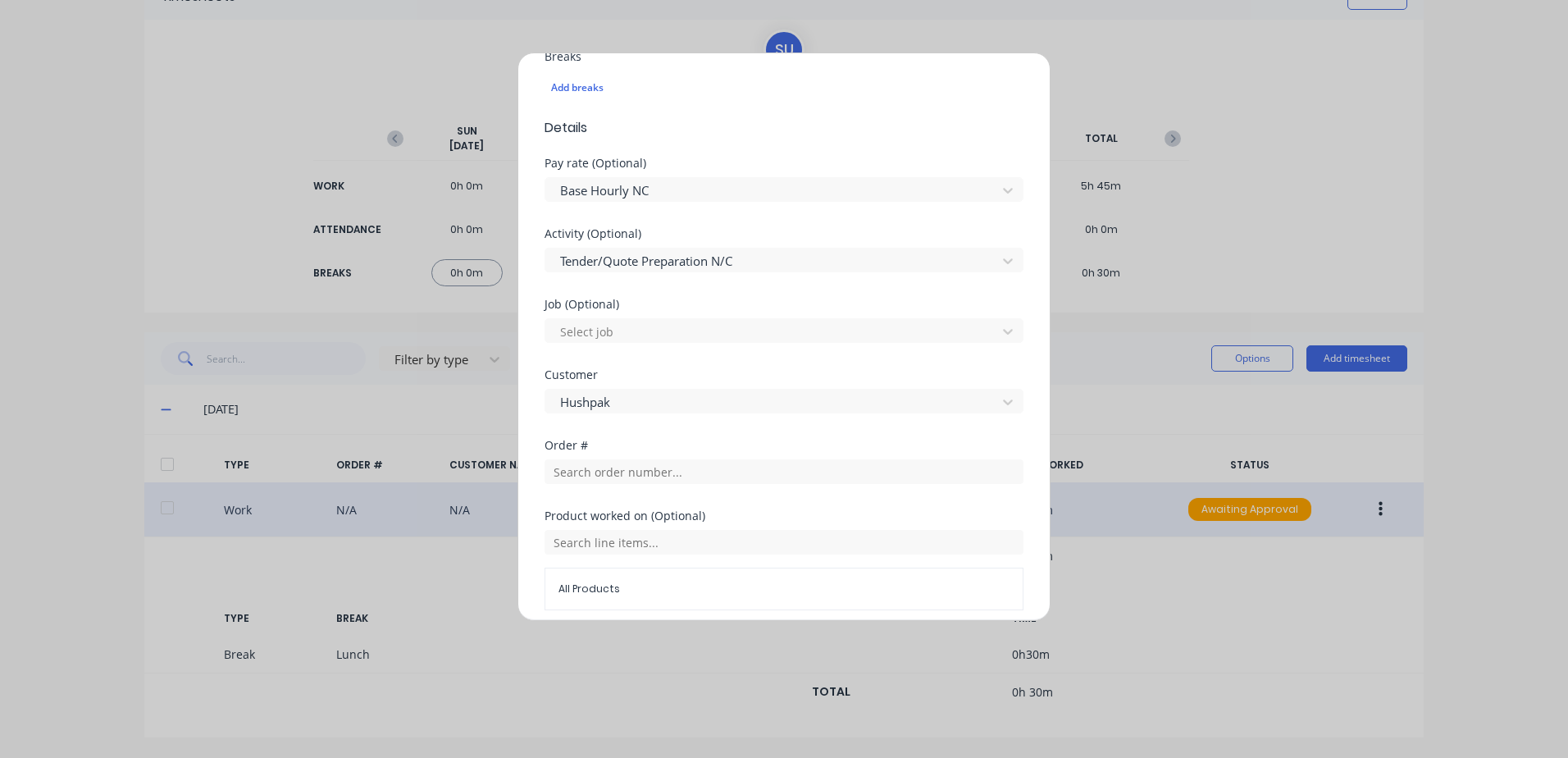
scroll to position [728, 0]
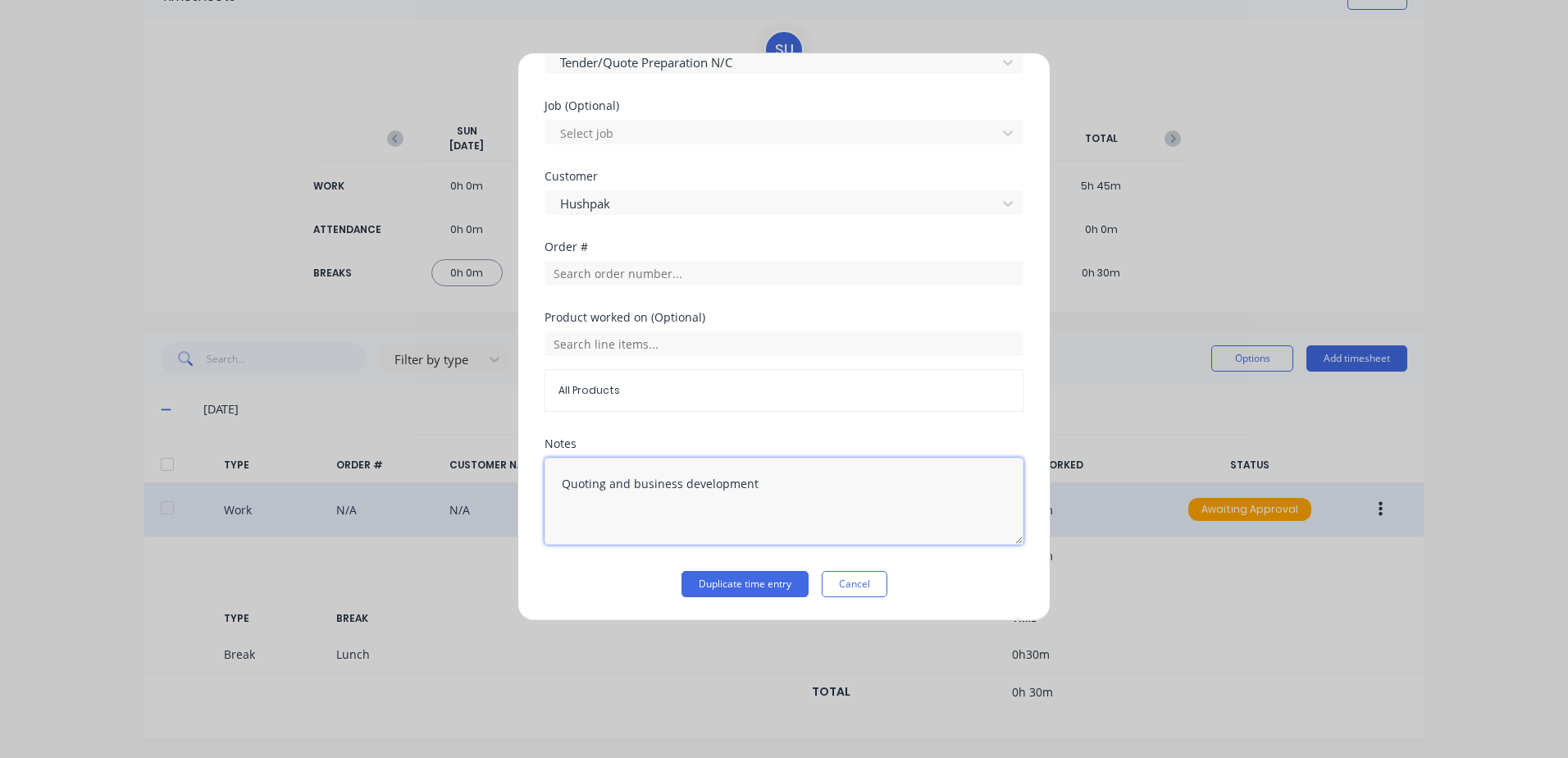
click at [664, 485] on textarea "Quoting and business development" at bounding box center [784, 501] width 479 height 87
click at [562, 479] on textarea "Quoting and business development" at bounding box center [784, 501] width 479 height 87
type textarea "Site meeting, Quoting and business development"
click at [731, 580] on button "Duplicate time entry" at bounding box center [744, 584] width 127 height 26
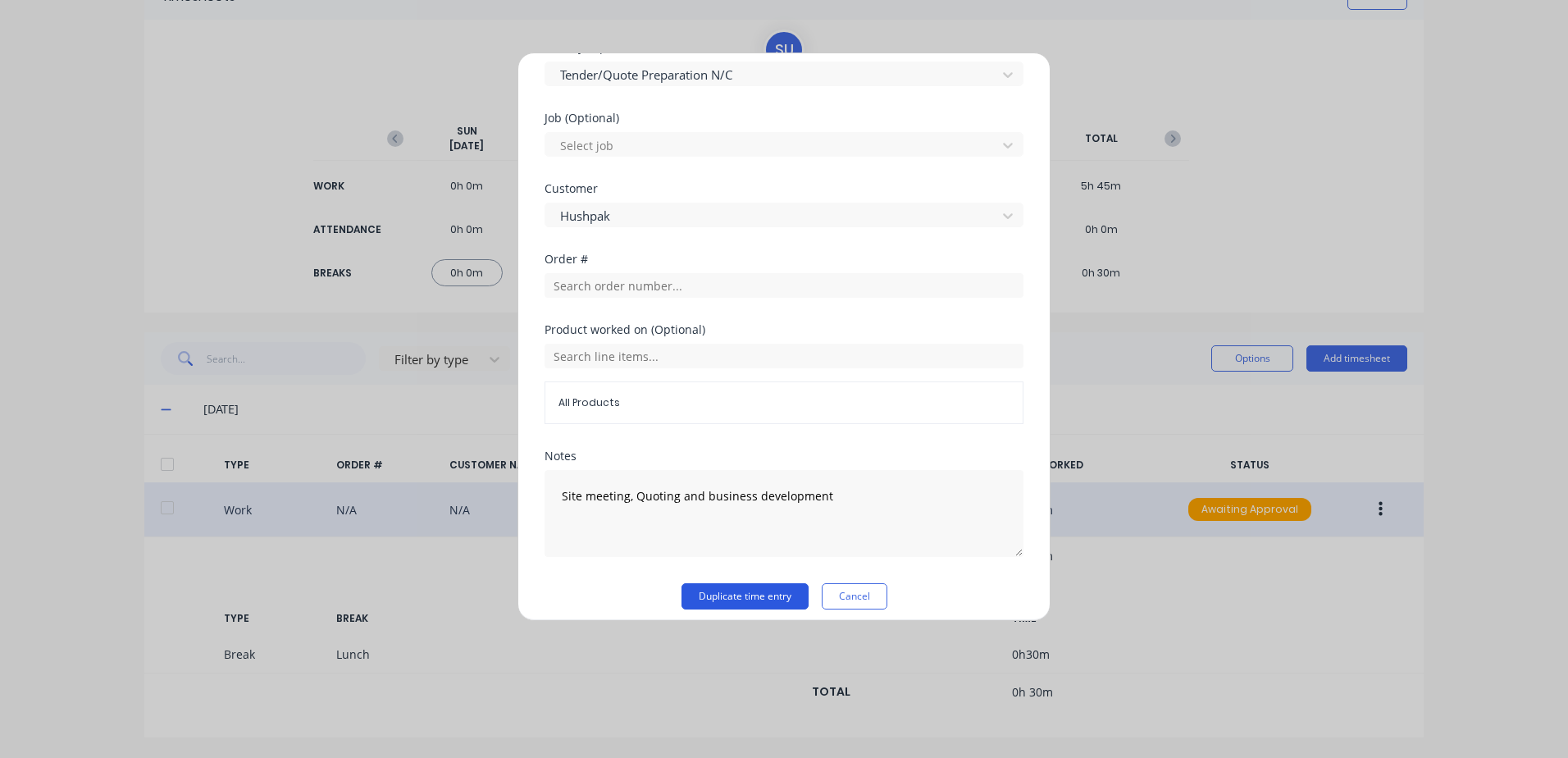
scroll to position [740, 0]
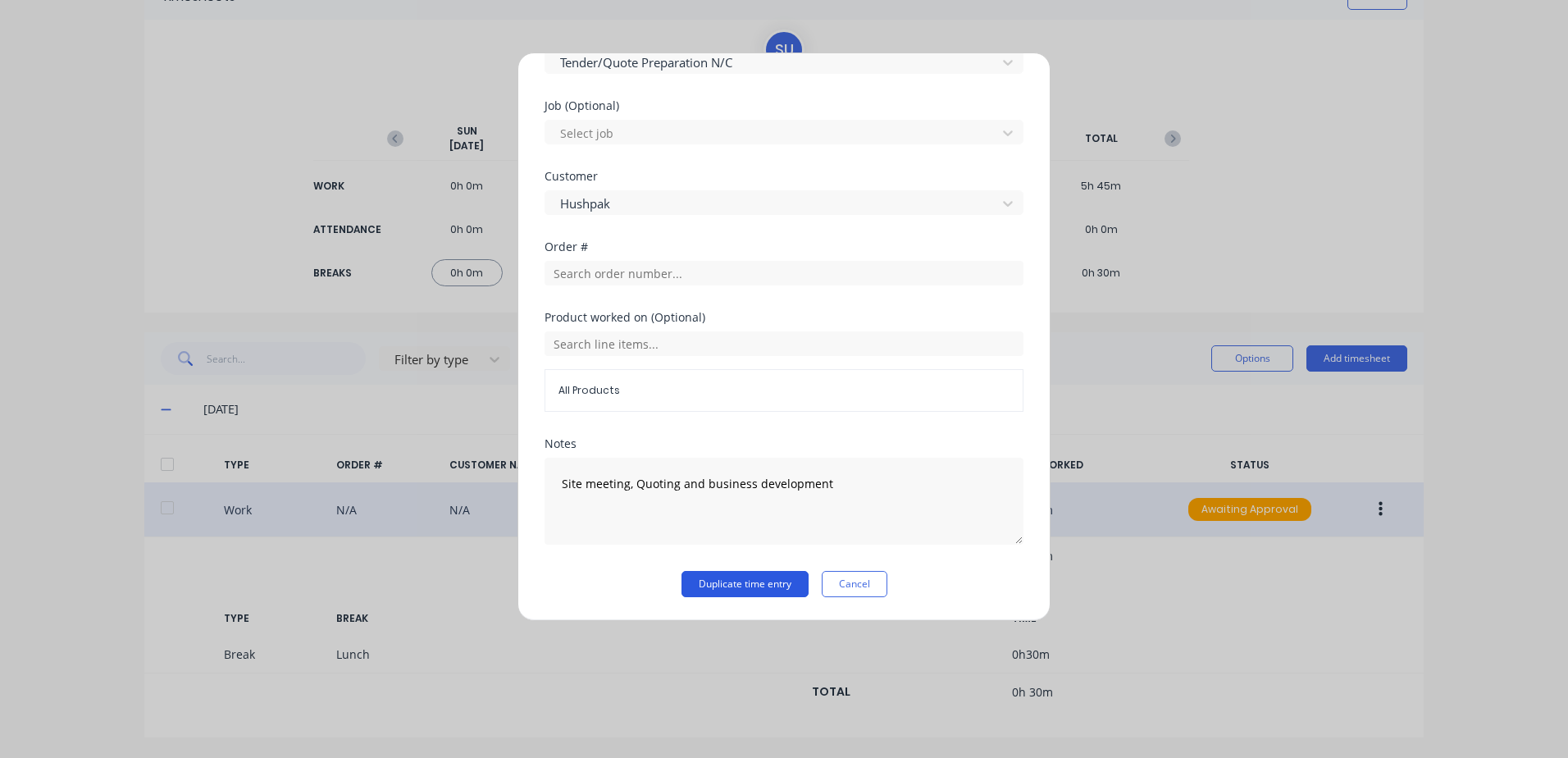
click at [757, 578] on button "Duplicate time entry" at bounding box center [744, 584] width 127 height 26
click at [765, 583] on button "Duplicate time entry" at bounding box center [744, 584] width 127 height 26
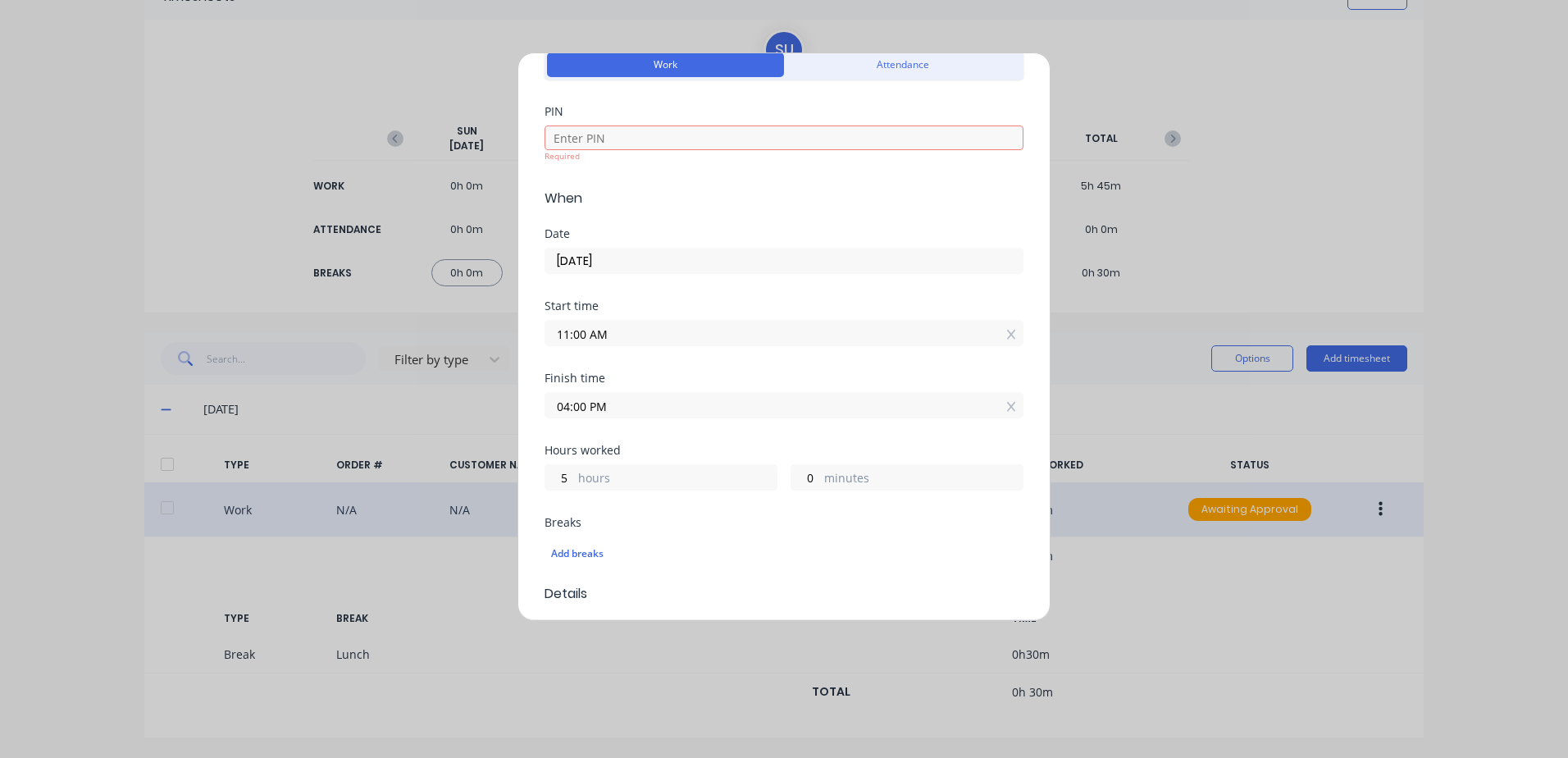
scroll to position [0, 0]
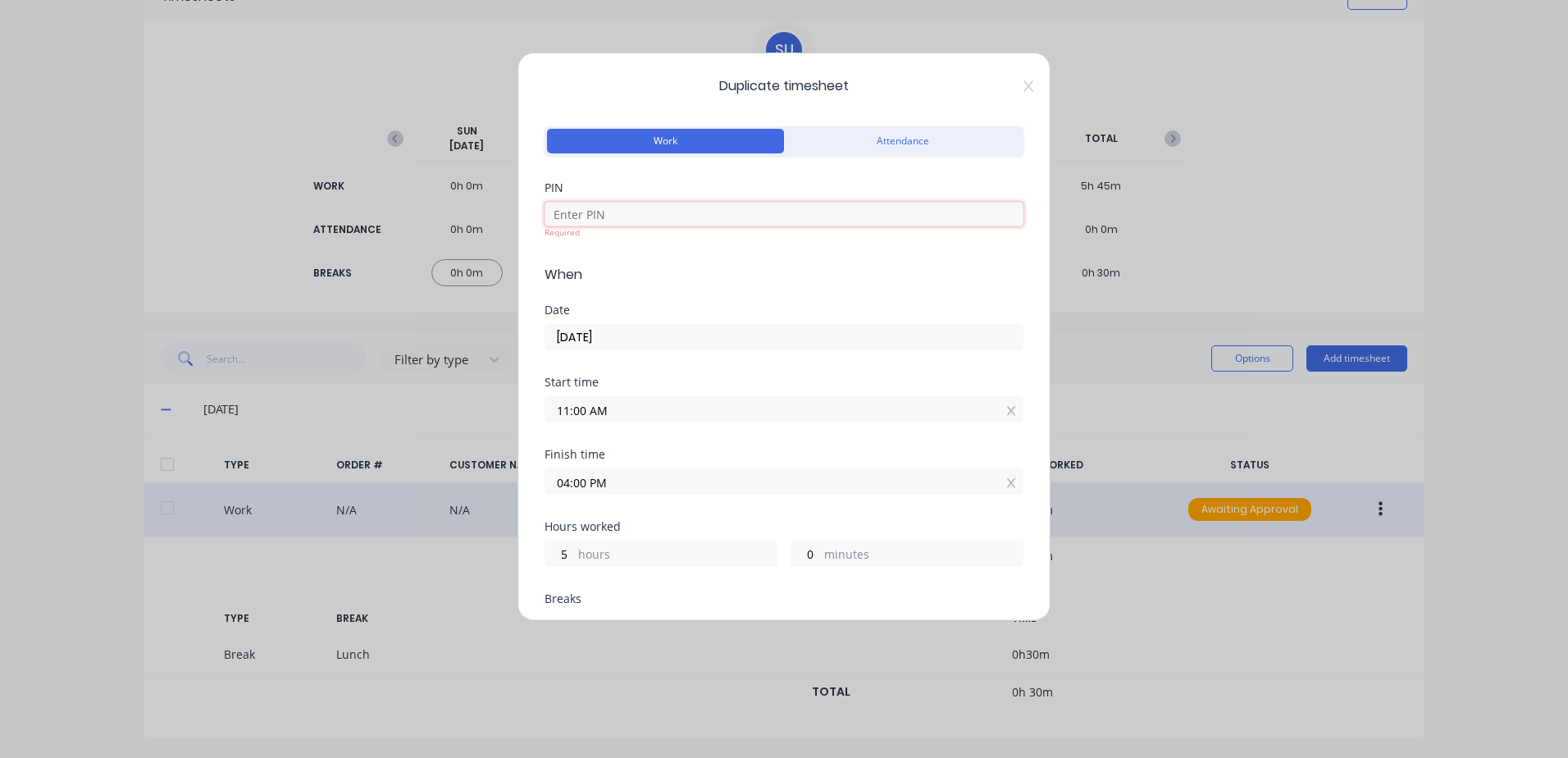
click at [658, 214] on input at bounding box center [784, 214] width 479 height 24
type input "2152"
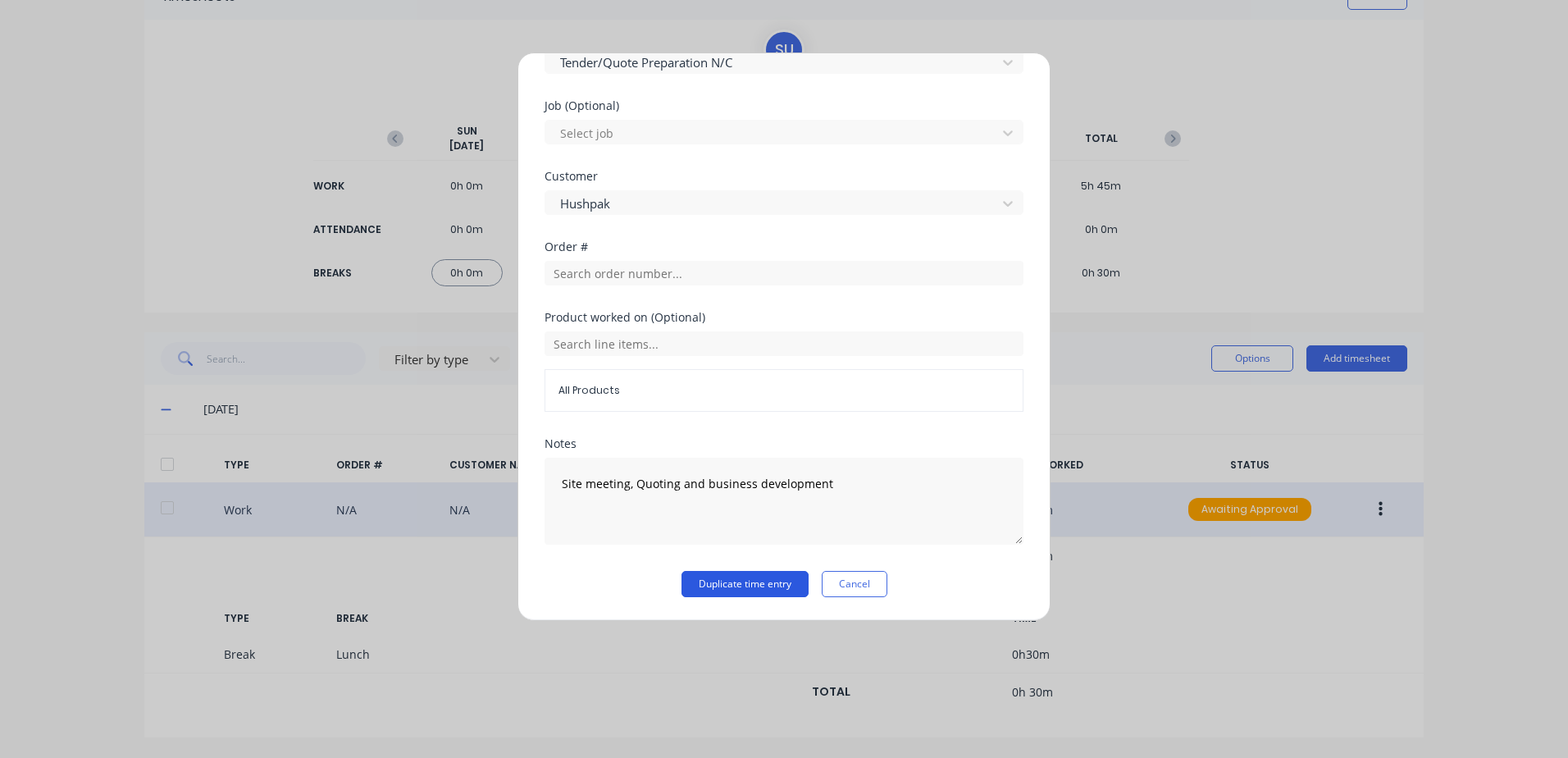
click at [764, 583] on button "Duplicate time entry" at bounding box center [744, 584] width 127 height 26
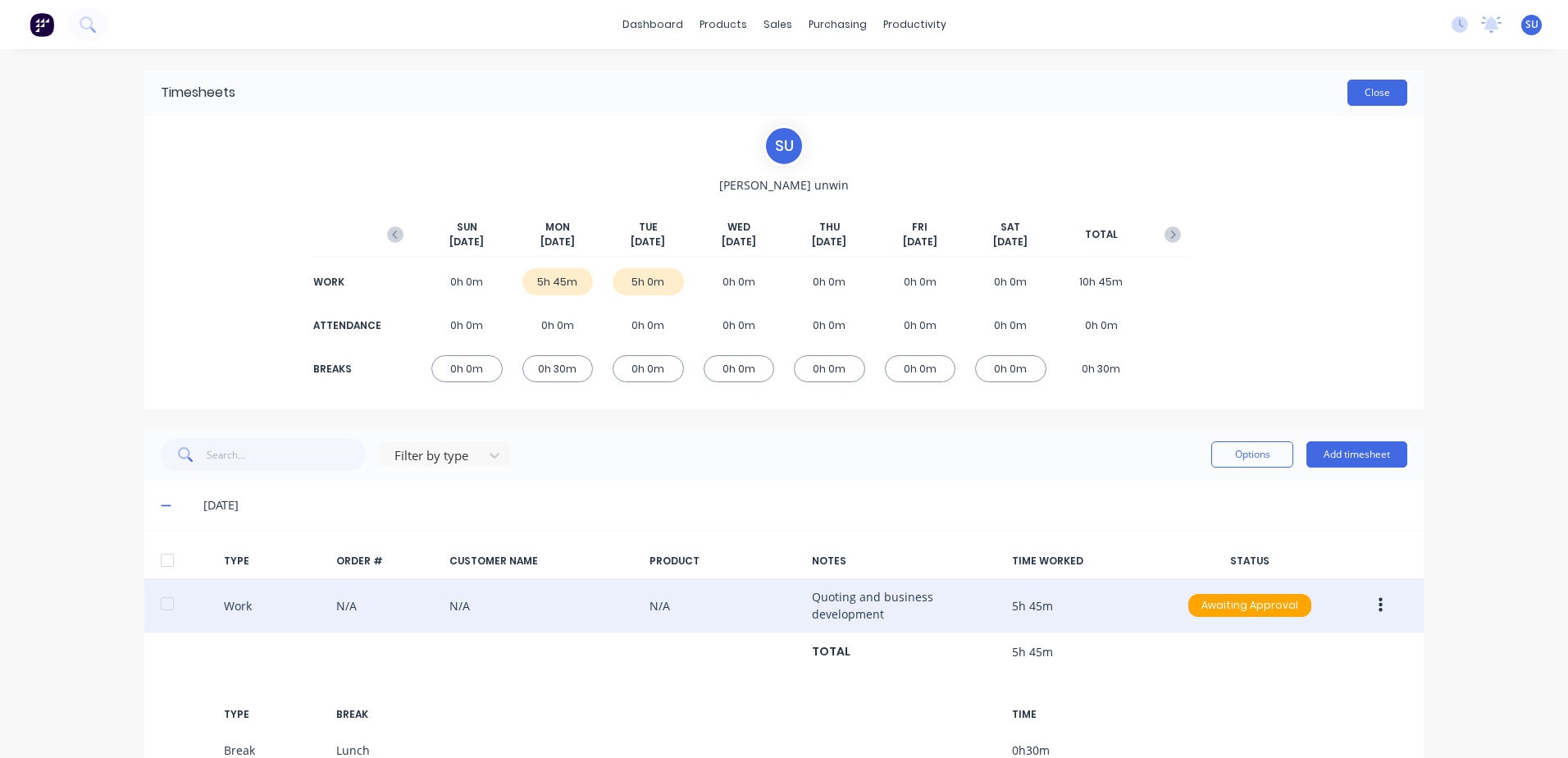
click at [1372, 97] on button "Close" at bounding box center [1377, 93] width 60 height 26
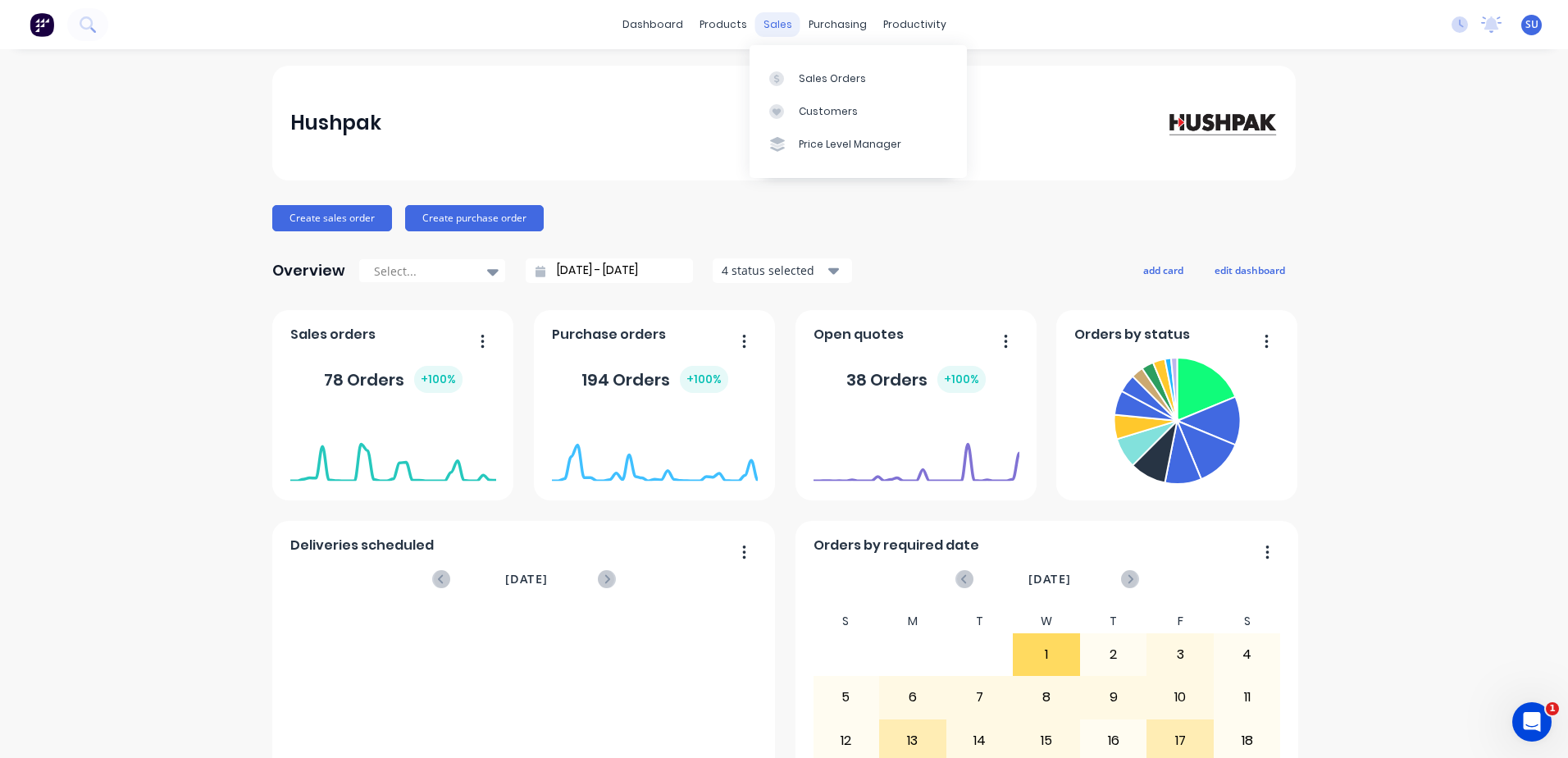
click at [773, 25] on div "sales" at bounding box center [778, 24] width 45 height 24
click at [812, 75] on div "Sales Orders" at bounding box center [832, 79] width 68 height 15
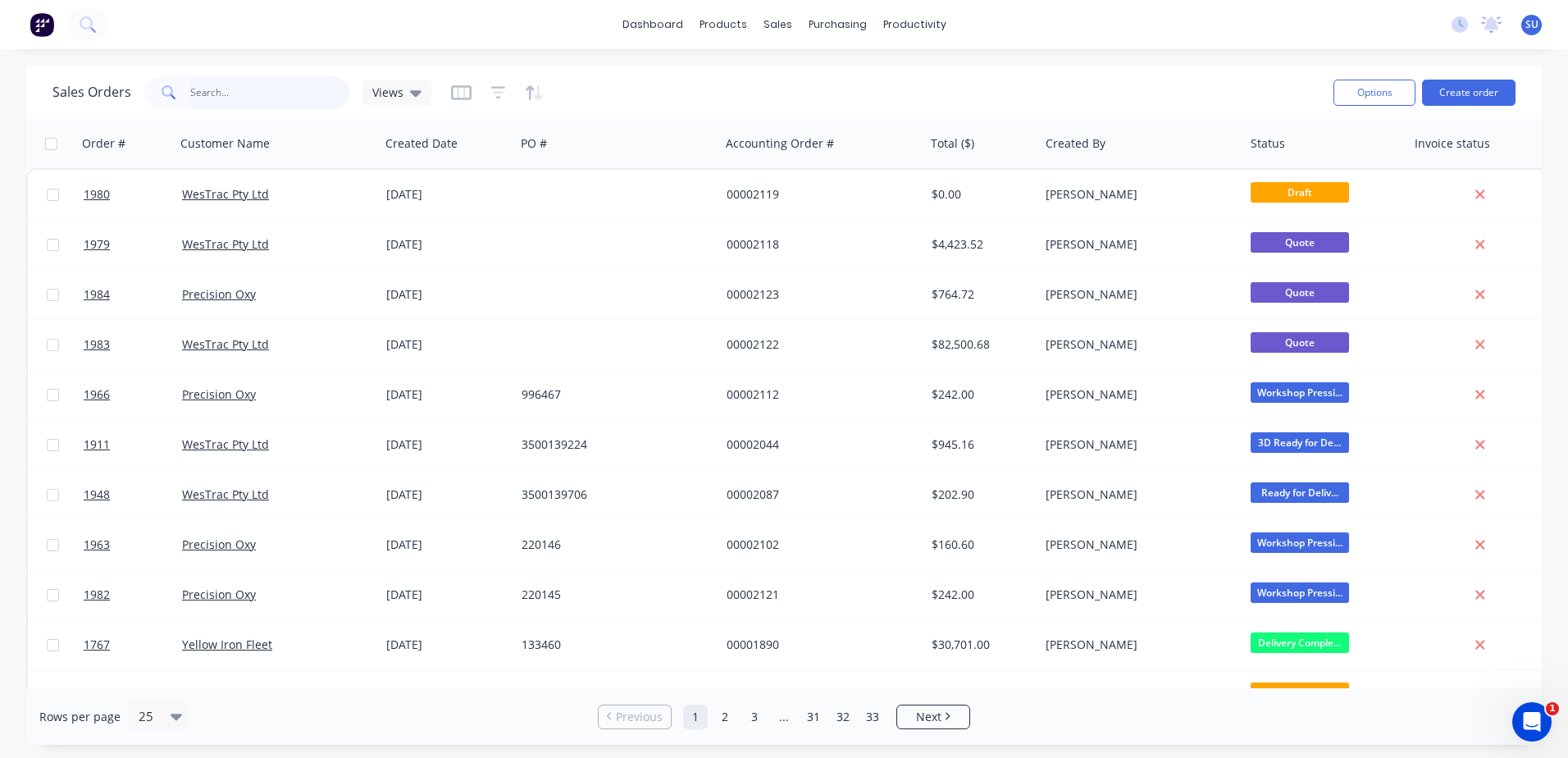
click at [205, 94] on input "text" at bounding box center [271, 92] width 160 height 33
type input "1901"
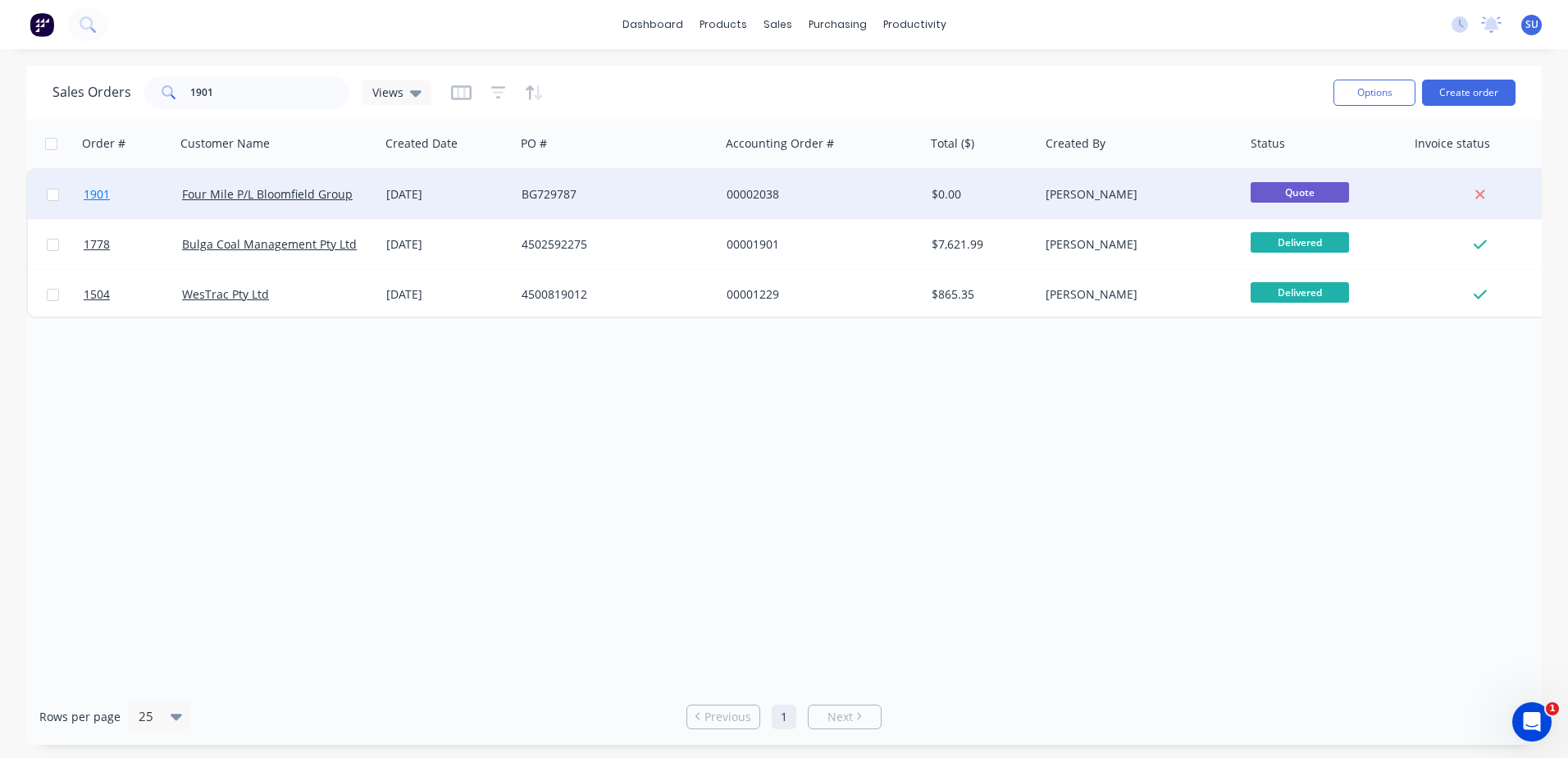
click at [101, 197] on span "1901" at bounding box center [97, 193] width 26 height 16
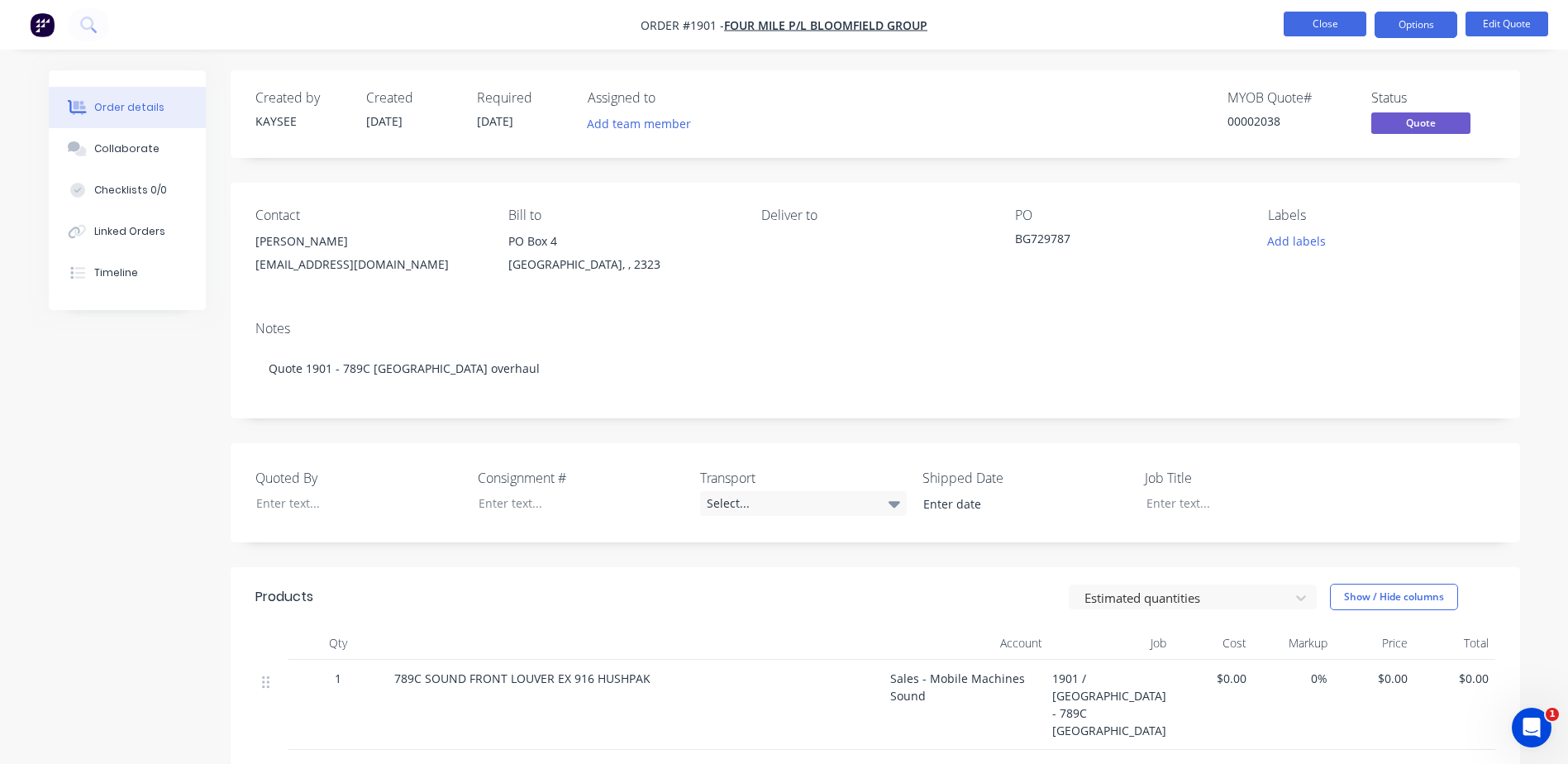
click at [1318, 29] on button "Close" at bounding box center [1325, 24] width 82 height 25
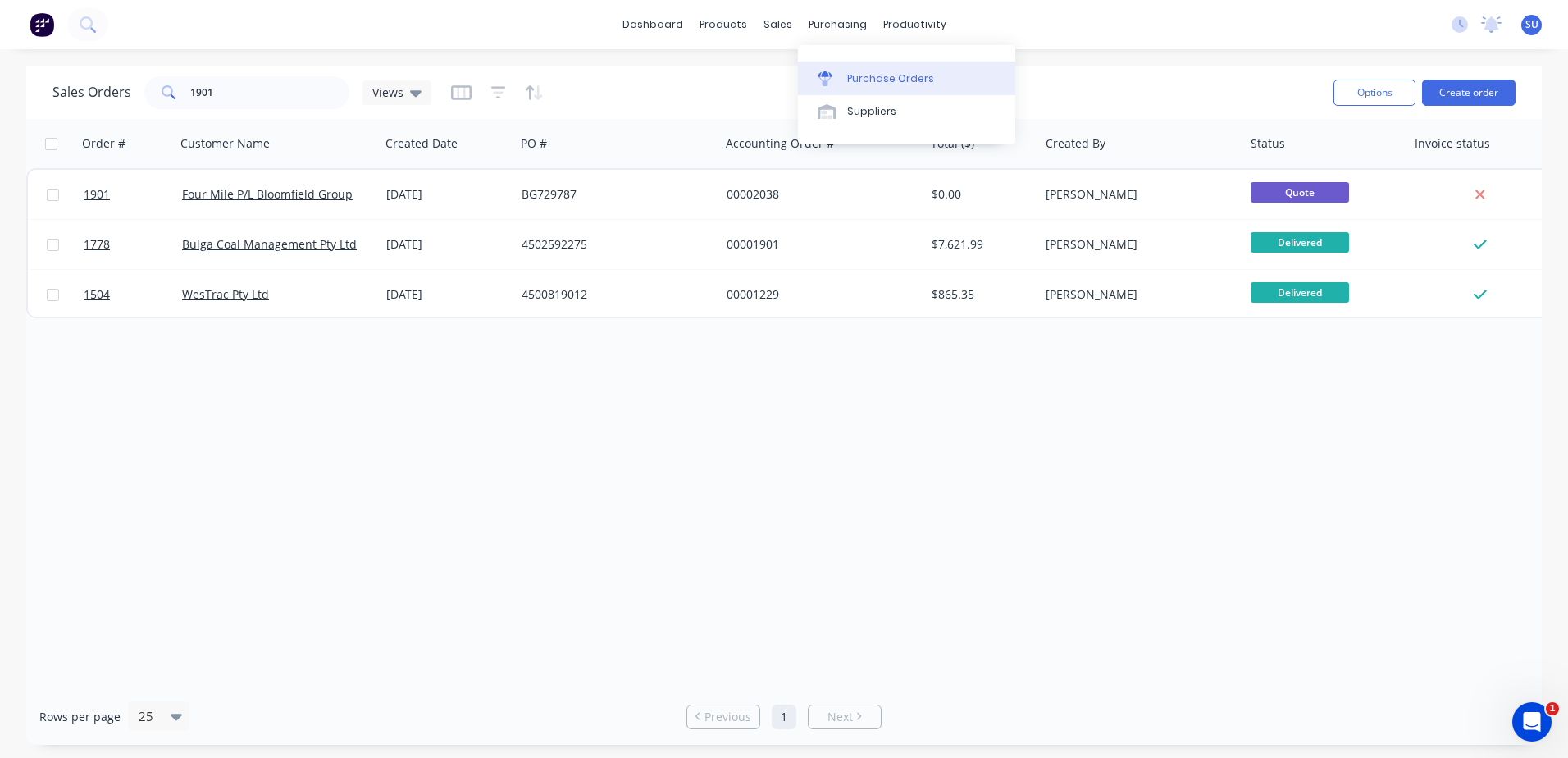
click at [874, 77] on div "Purchase Orders" at bounding box center [891, 79] width 87 height 15
